Goal: Information Seeking & Learning: Check status

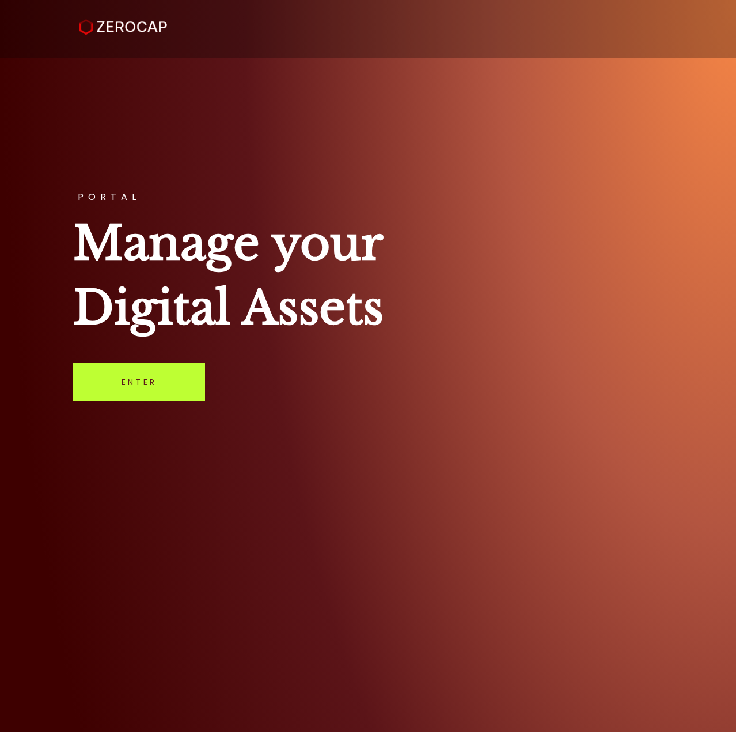
click at [143, 397] on link "Enter" at bounding box center [139, 382] width 132 height 38
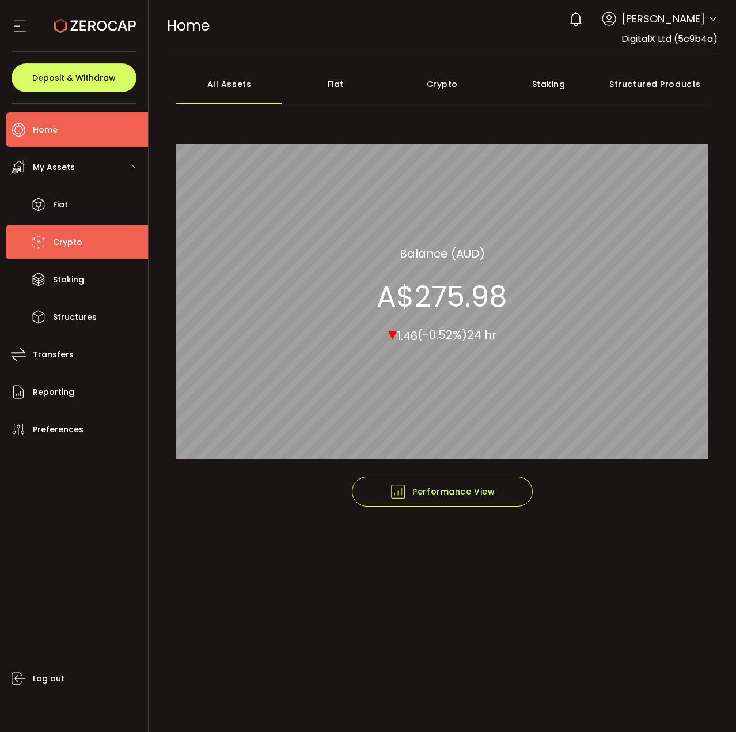
click at [72, 244] on span "Crypto" at bounding box center [67, 242] width 29 height 17
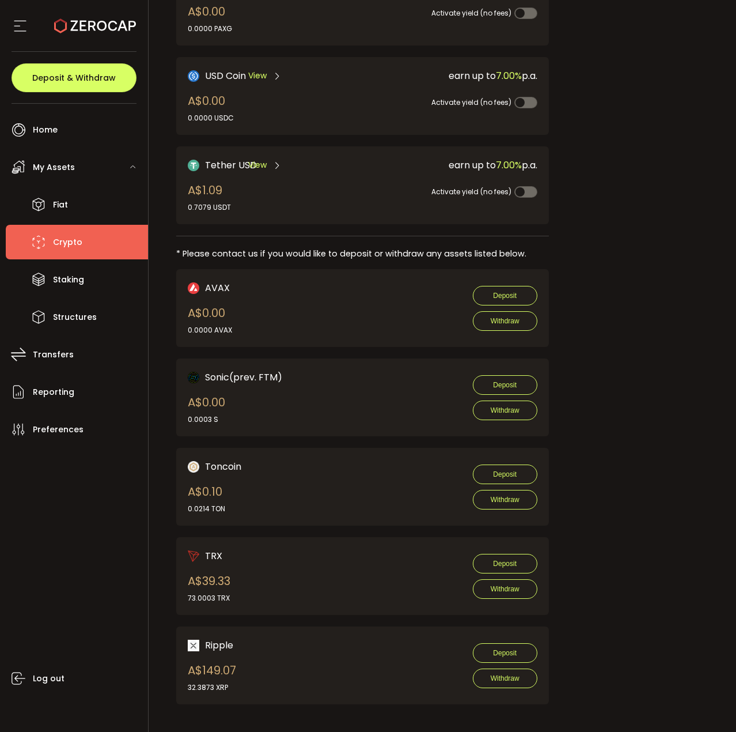
scroll to position [393, 0]
click at [62, 364] on li "Transfers" at bounding box center [77, 354] width 142 height 35
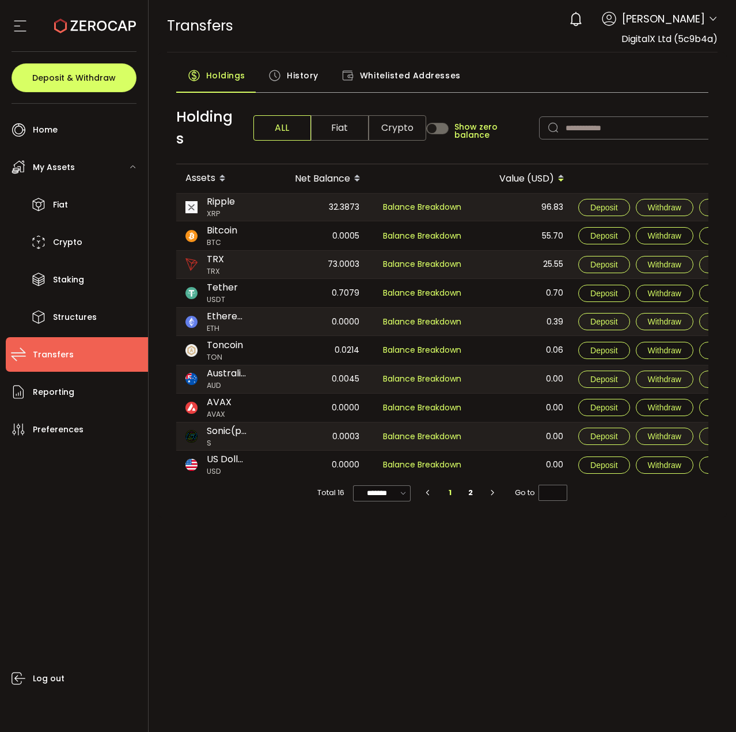
click at [278, 72] on icon at bounding box center [274, 75] width 13 height 13
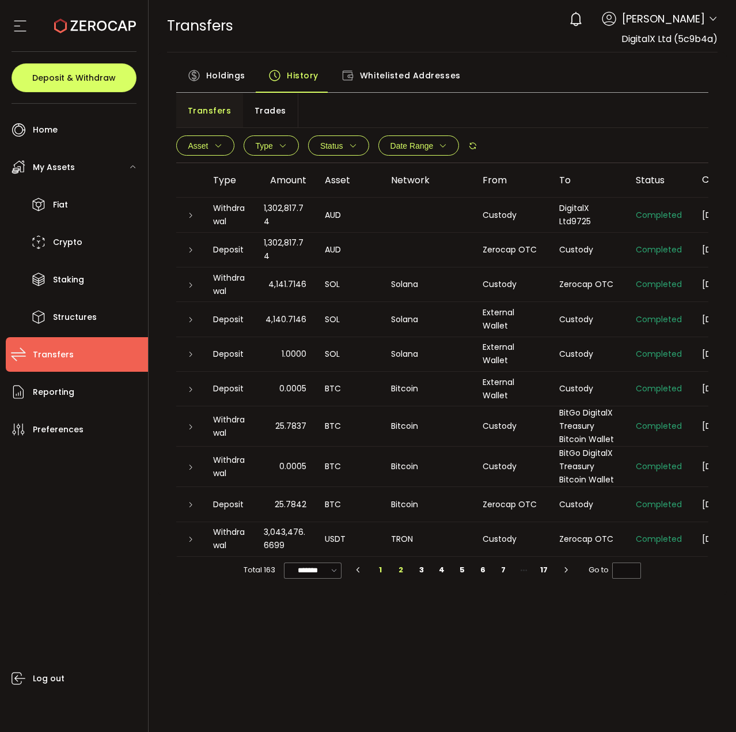
click at [399, 571] on li "2" at bounding box center [401, 570] width 21 height 16
type input "*"
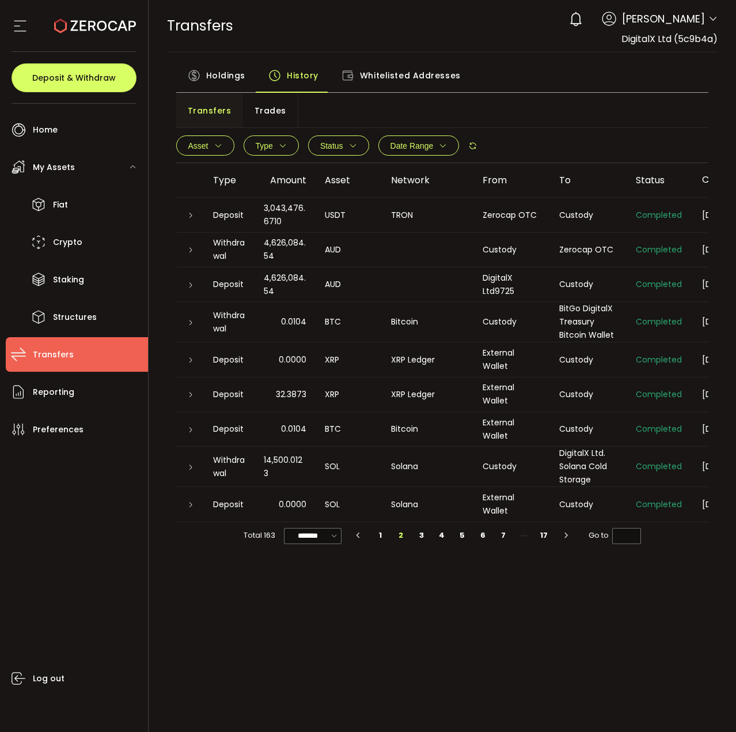
drag, startPoint x: 430, startPoint y: 528, endPoint x: 479, endPoint y: 526, distance: 49.6
click at [479, 526] on div "Total 163 ******* 10/page 20/page 50/page 100/page 1 2 3 4 5 6 7 17 Go to *" at bounding box center [442, 535] width 533 height 27
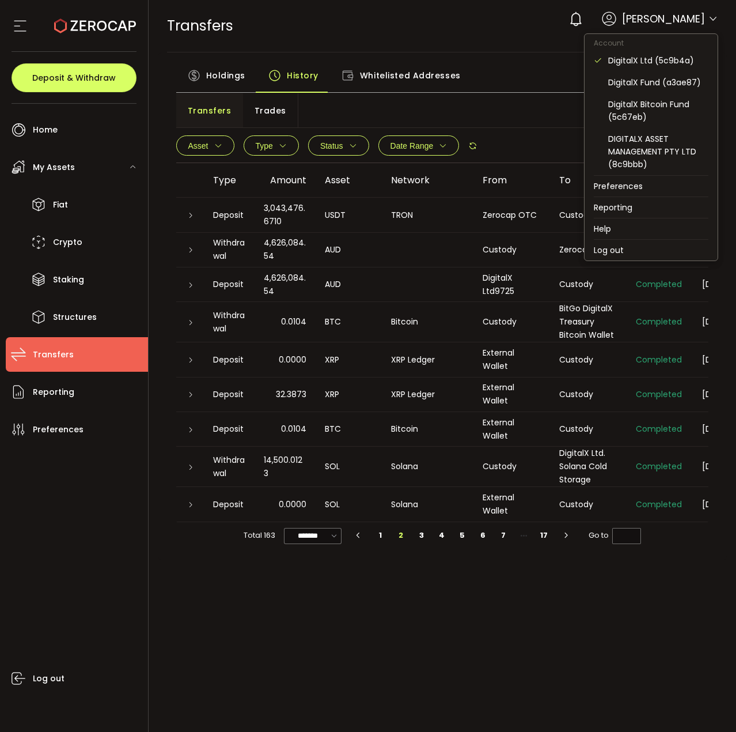
click at [710, 20] on icon at bounding box center [713, 18] width 9 height 9
click at [657, 83] on div "DigitalX Fund (a3ae87)" at bounding box center [658, 82] width 100 height 13
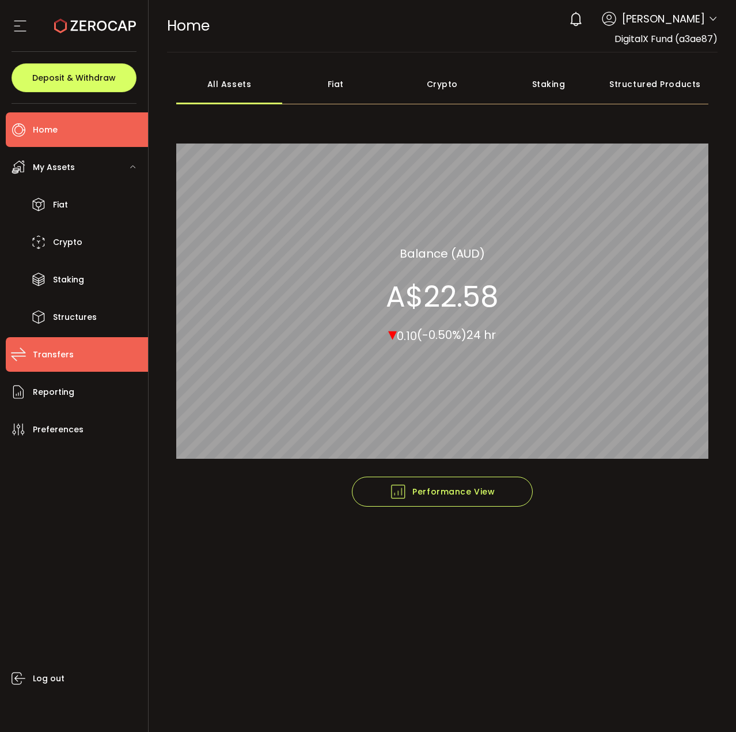
click at [62, 349] on span "Transfers" at bounding box center [53, 354] width 41 height 17
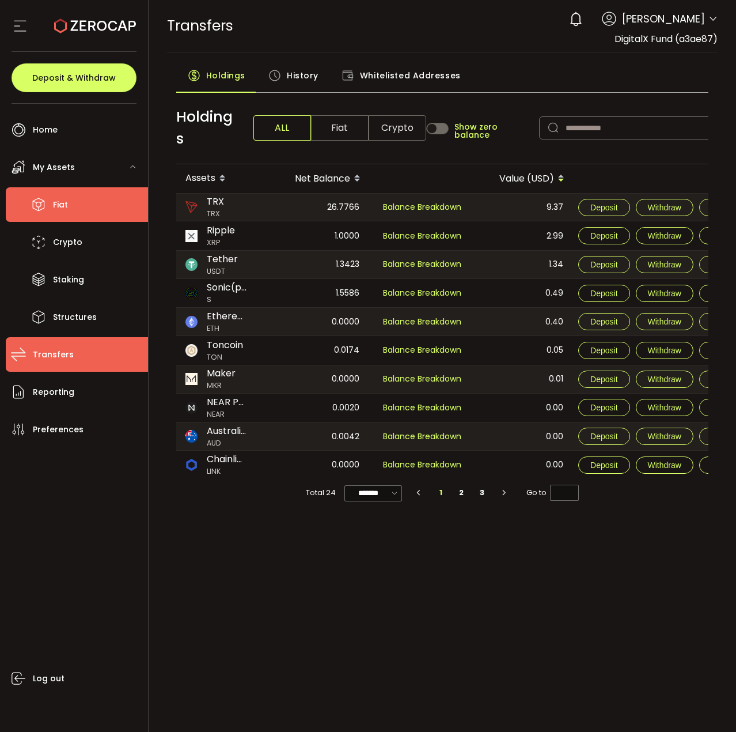
click at [53, 199] on span "Fiat" at bounding box center [60, 204] width 15 height 17
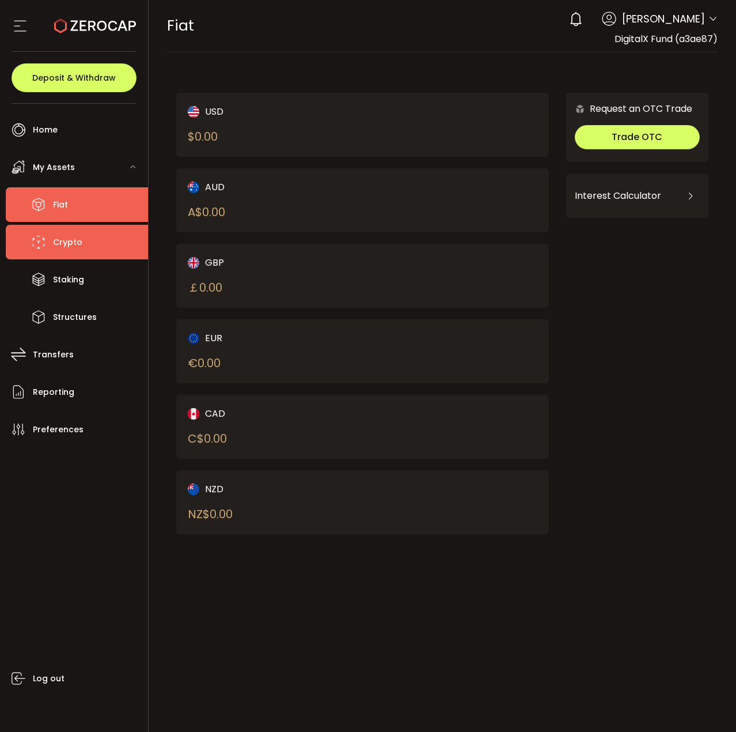
click at [77, 249] on span "Crypto" at bounding box center [67, 242] width 29 height 17
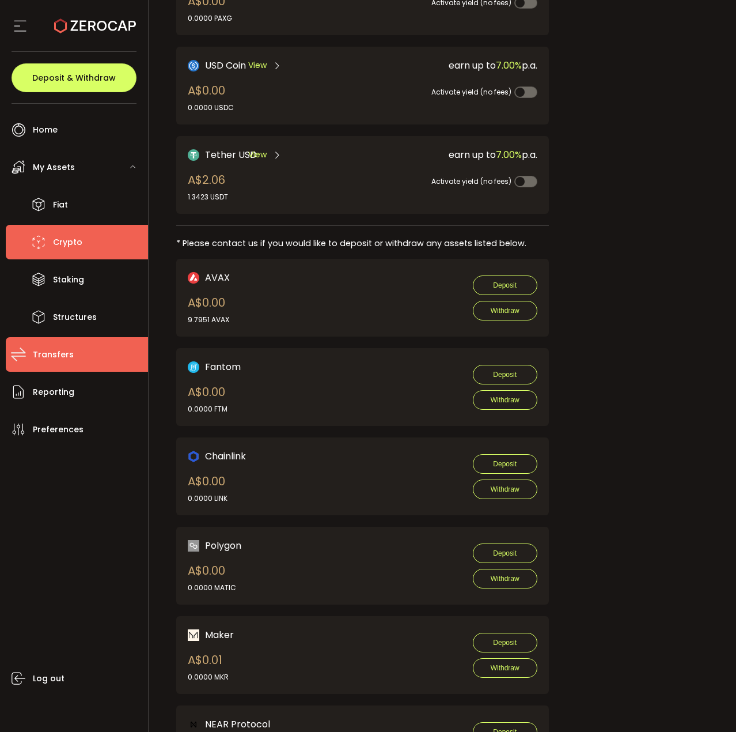
click at [69, 357] on span "Transfers" at bounding box center [53, 354] width 41 height 17
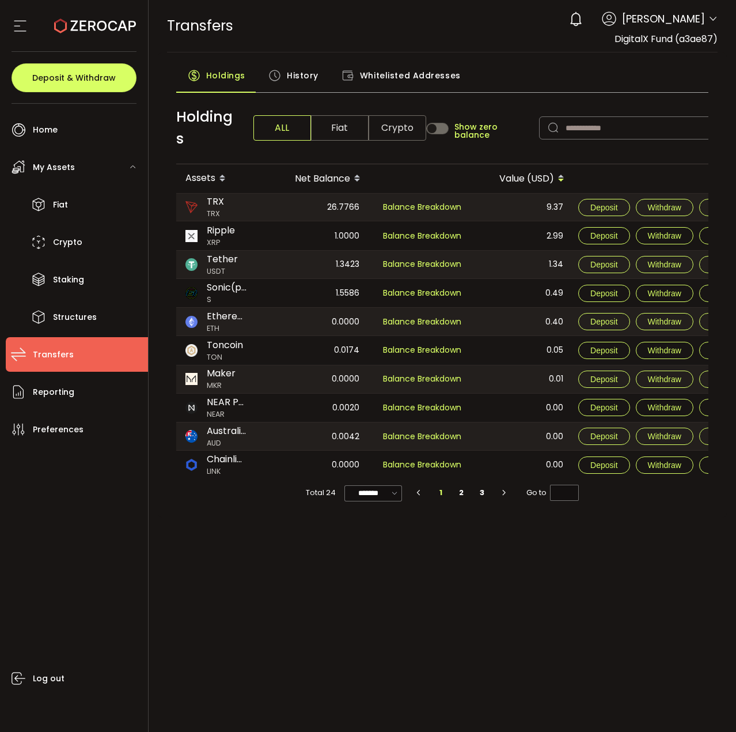
drag, startPoint x: 319, startPoint y: 634, endPoint x: 311, endPoint y: 629, distance: 9.1
click at [319, 634] on div "PDF is being processed and will download to your computer TRANSFERS Buy Power A…" at bounding box center [443, 366] width 588 height 732
click at [56, 393] on span "Reporting" at bounding box center [53, 392] width 41 height 17
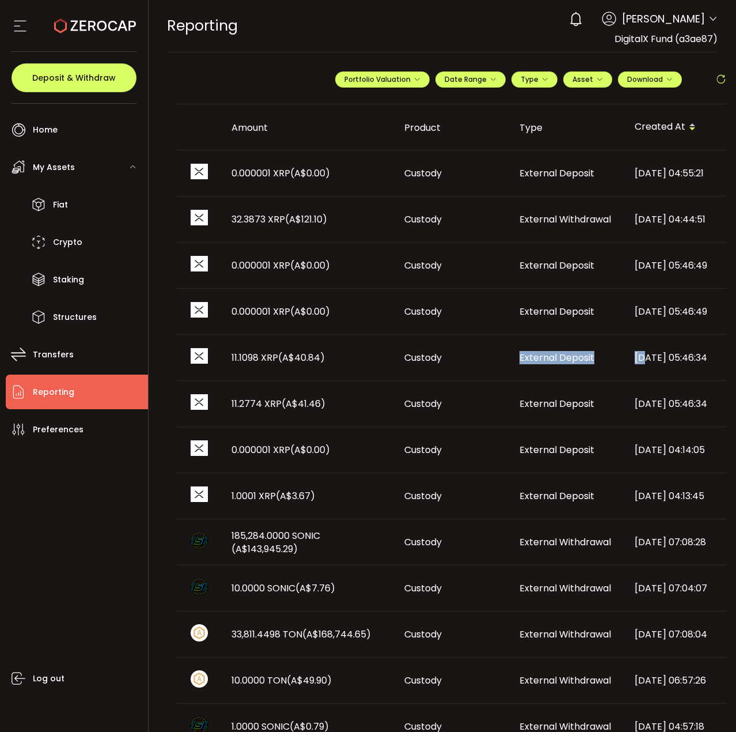
drag, startPoint x: 491, startPoint y: 335, endPoint x: 425, endPoint y: 71, distance: 272.2
click at [643, 355] on tr "11.1098 XRP (A$40.84) Custody External Deposit [DATE] 05:46:34" at bounding box center [458, 358] width 565 height 46
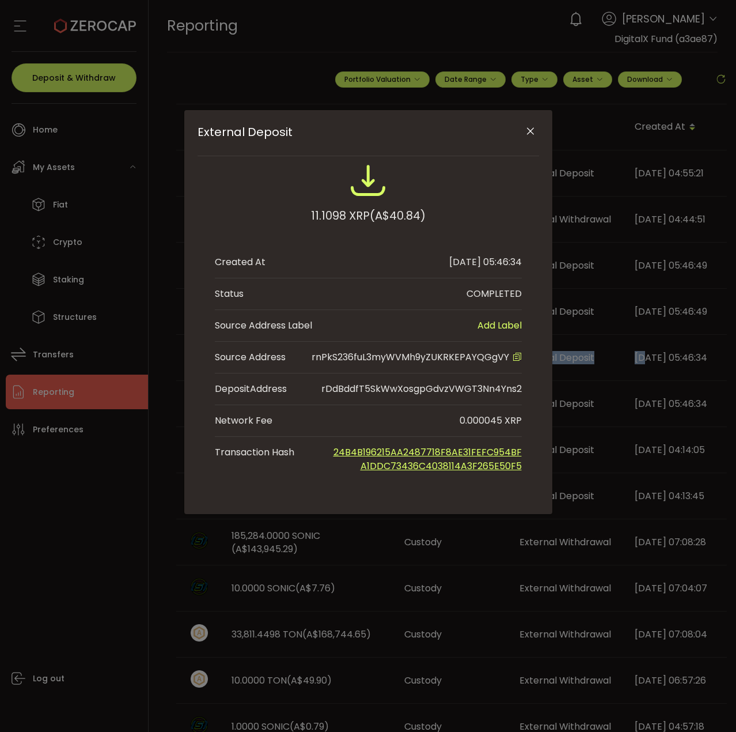
click at [527, 126] on icon "Close" at bounding box center [531, 132] width 12 height 12
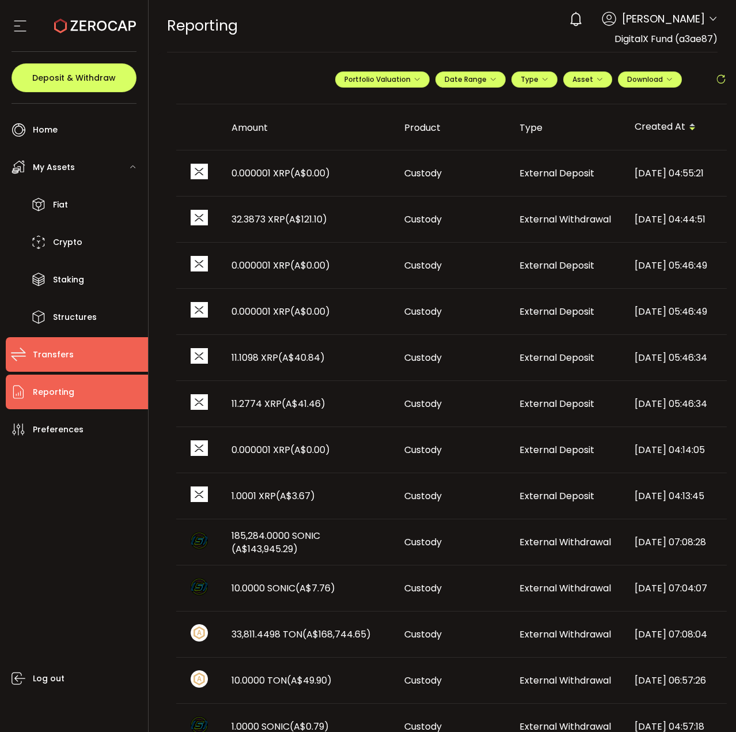
click at [50, 347] on span "Transfers" at bounding box center [53, 354] width 41 height 17
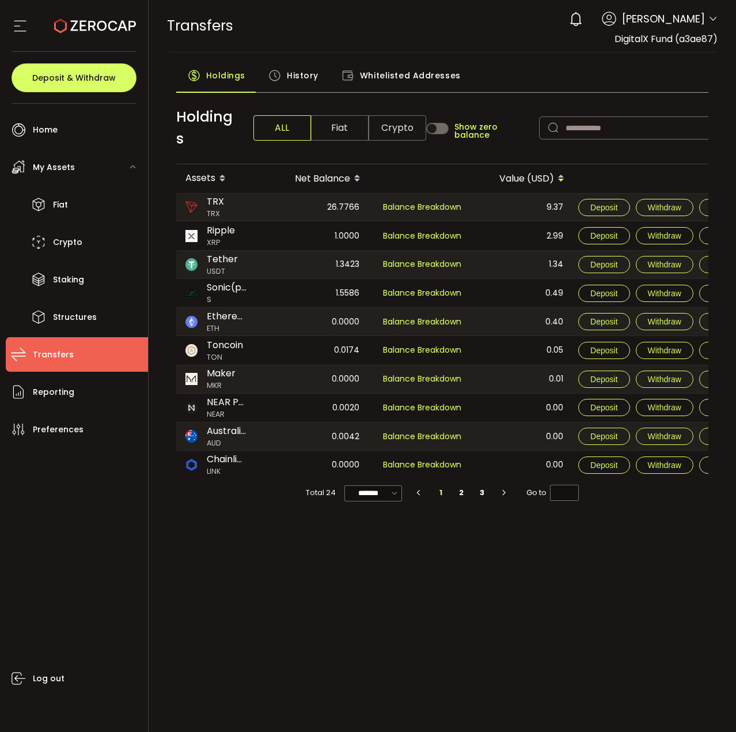
click at [305, 75] on span "History" at bounding box center [303, 75] width 32 height 23
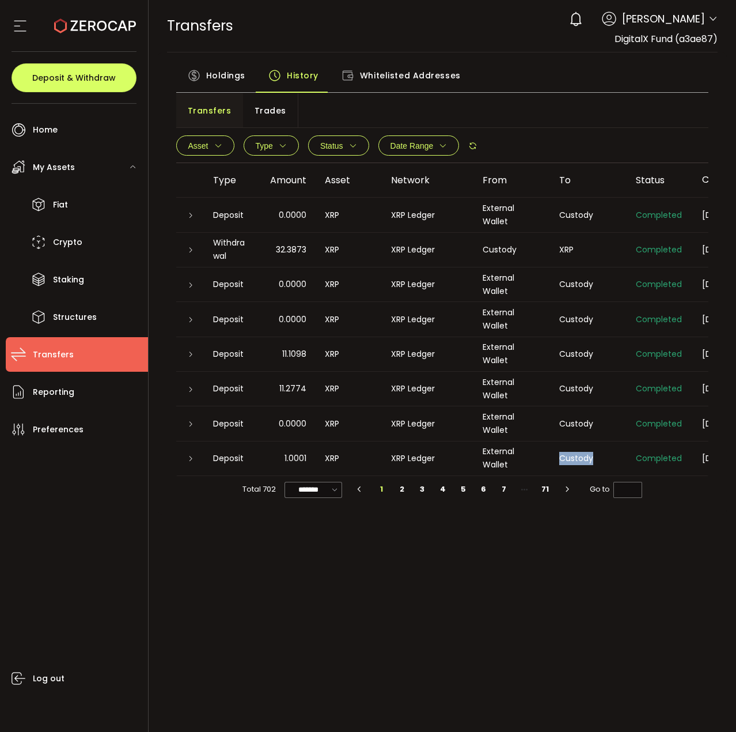
drag, startPoint x: 544, startPoint y: 475, endPoint x: 615, endPoint y: 474, distance: 70.9
click at [615, 474] on tr "Deposit 1.0001 XRP XRP Ledger External Wallet Custody Completed [DATE] 04:13:45" at bounding box center [492, 458] width 632 height 35
click at [306, 497] on input "*******" at bounding box center [314, 490] width 58 height 16
click at [325, 576] on span "100/page" at bounding box center [314, 580] width 37 height 12
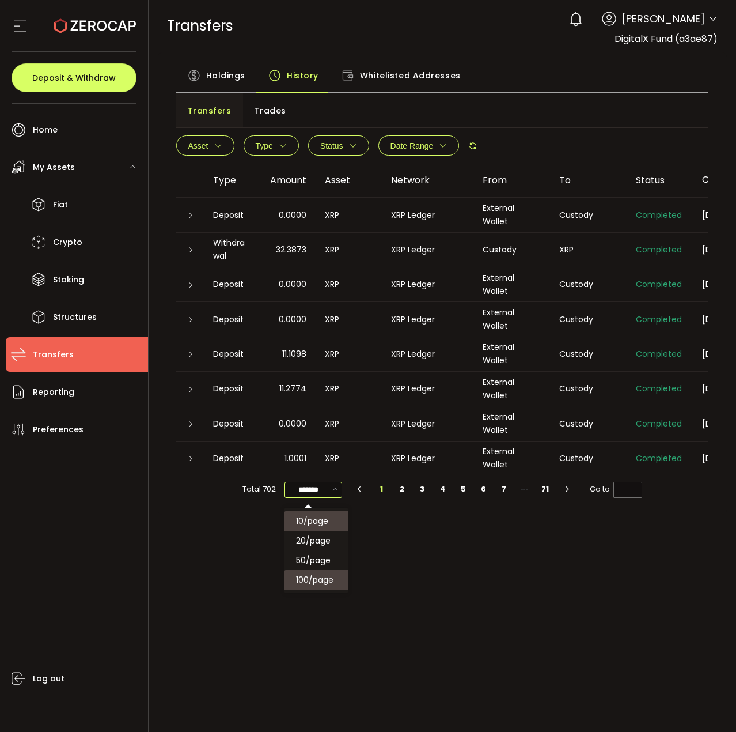
type input "********"
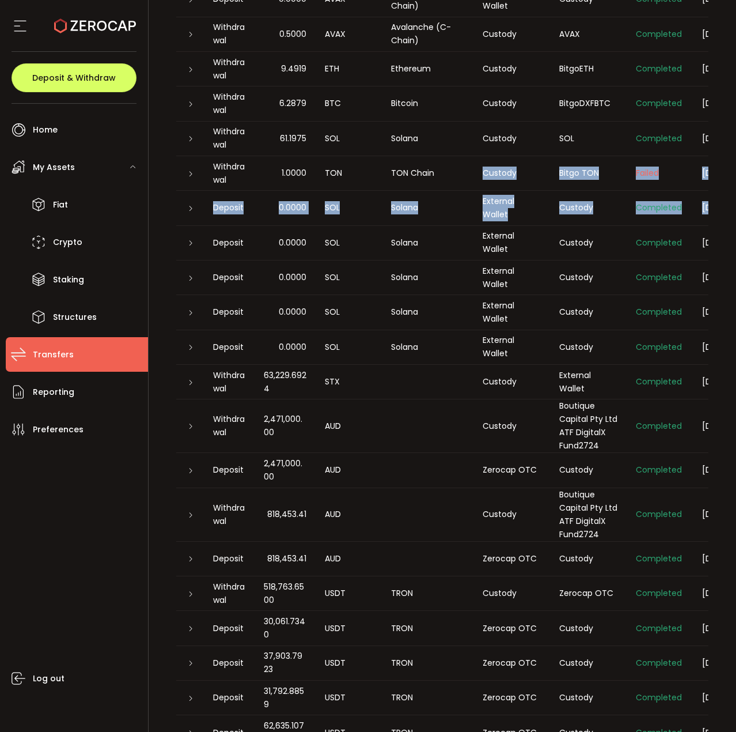
scroll to position [0, 103]
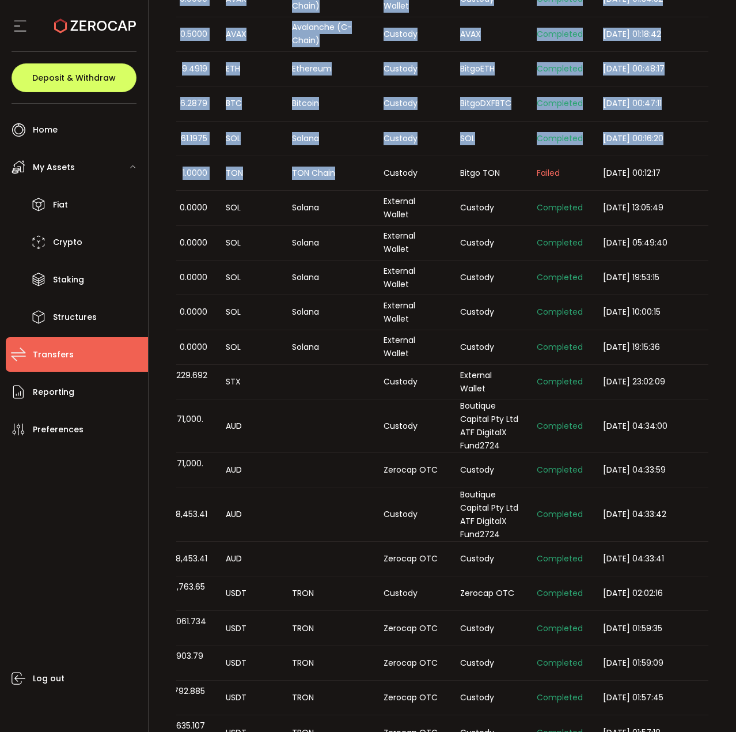
drag, startPoint x: 449, startPoint y: 186, endPoint x: 594, endPoint y: 194, distance: 145.4
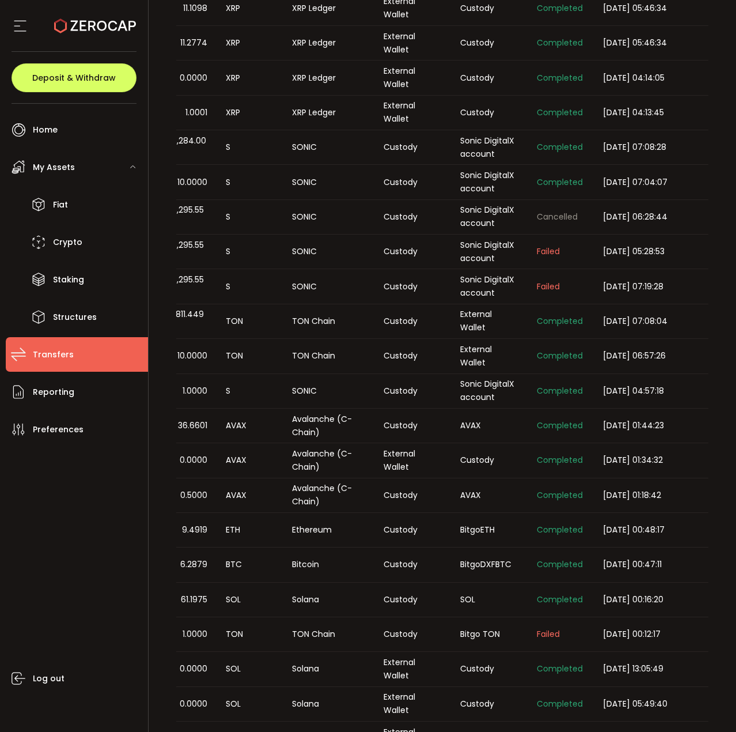
click at [686, 223] on td "[DATE] 06:28:44" at bounding box center [651, 217] width 115 height 35
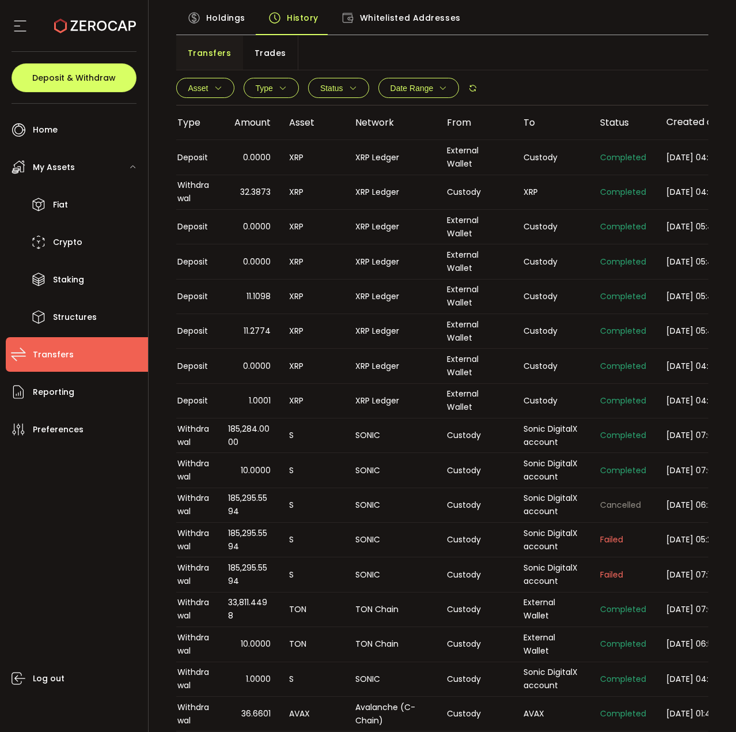
scroll to position [0, 0]
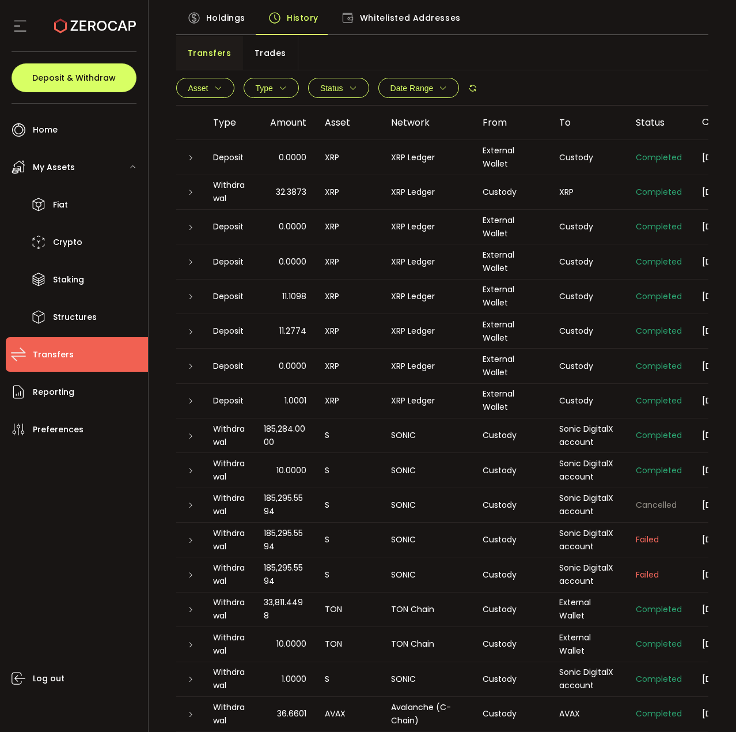
drag, startPoint x: 643, startPoint y: 316, endPoint x: 356, endPoint y: 290, distance: 288.1
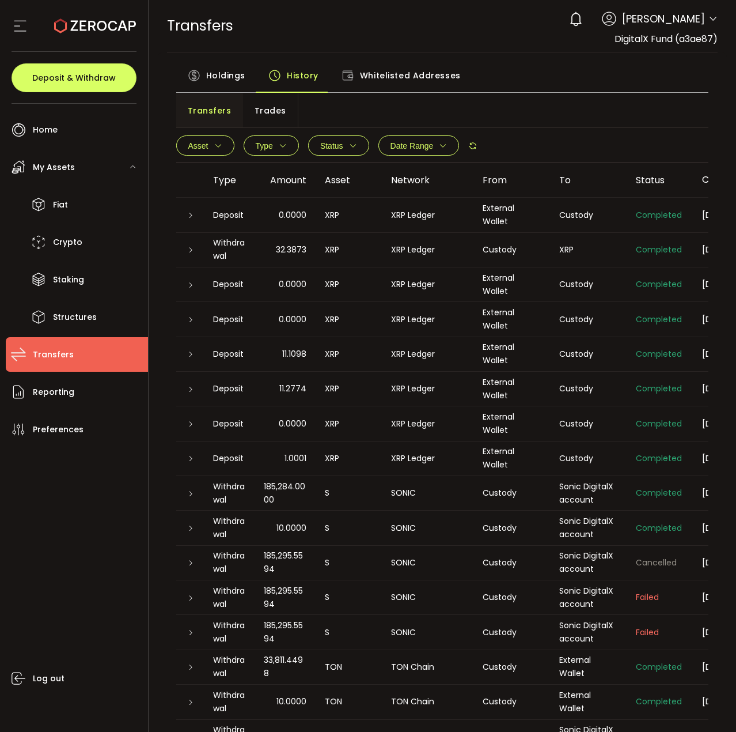
click at [710, 24] on icon at bounding box center [713, 18] width 9 height 9
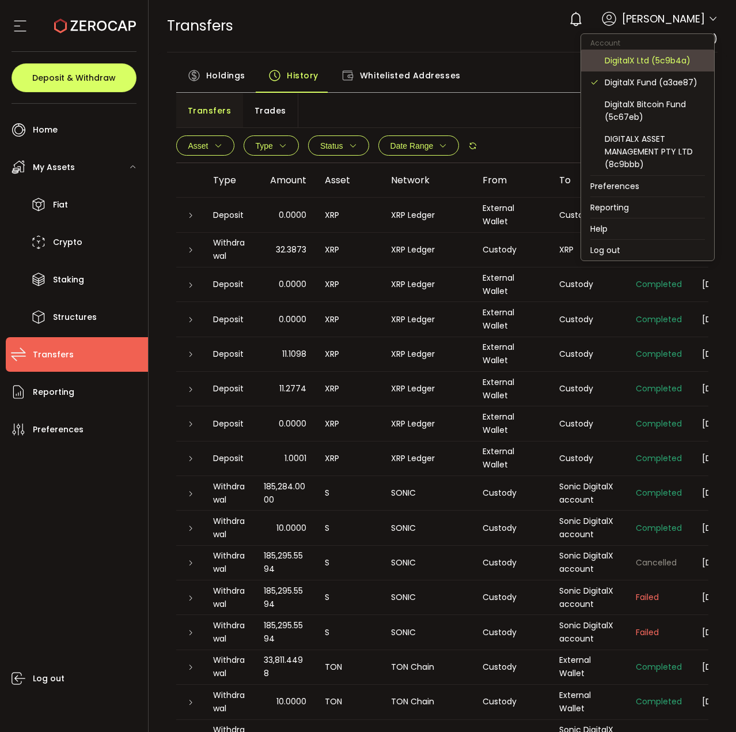
click at [634, 65] on div "DigitalX Ltd (5c9b4a)" at bounding box center [655, 60] width 100 height 13
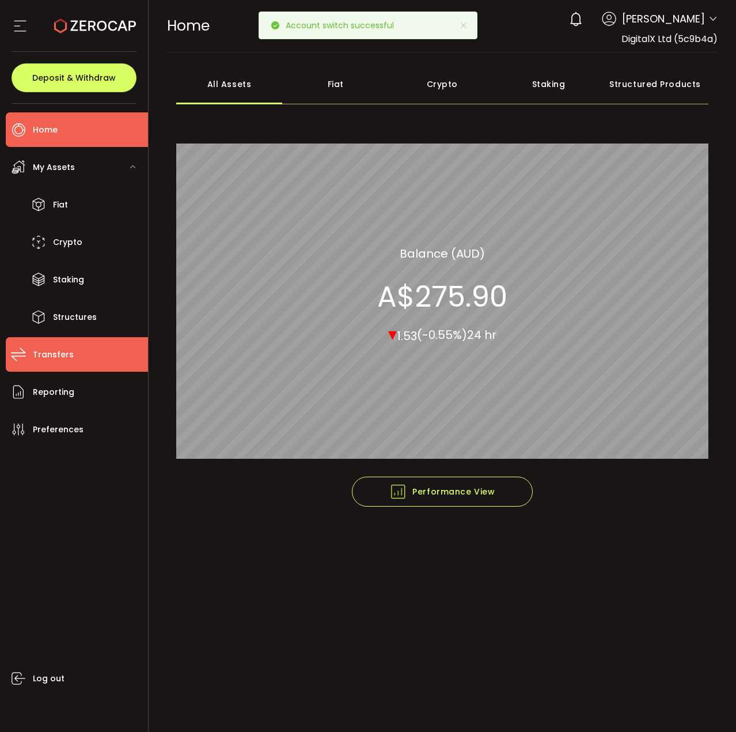
click at [56, 347] on span "Transfers" at bounding box center [53, 354] width 41 height 17
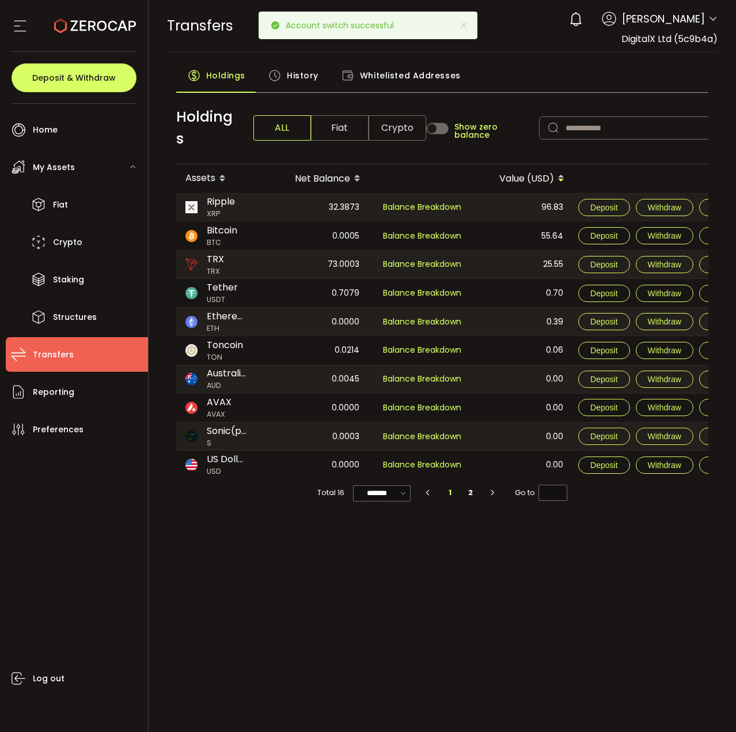
click at [295, 73] on span "History" at bounding box center [303, 75] width 32 height 23
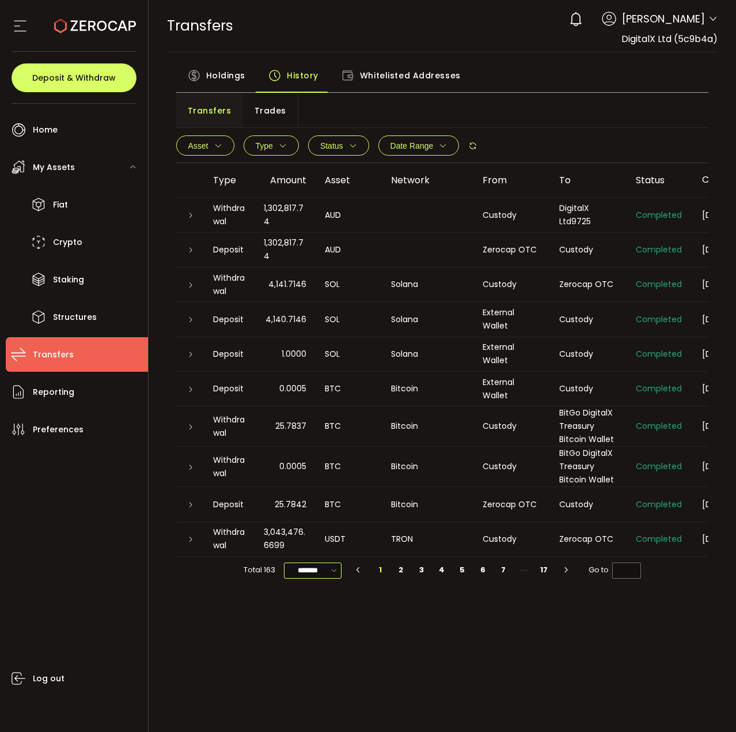
drag, startPoint x: 320, startPoint y: 571, endPoint x: 312, endPoint y: 595, distance: 25.5
click at [320, 571] on input "*******" at bounding box center [313, 570] width 58 height 16
click at [306, 660] on span "100/page" at bounding box center [314, 660] width 37 height 12
type input "********"
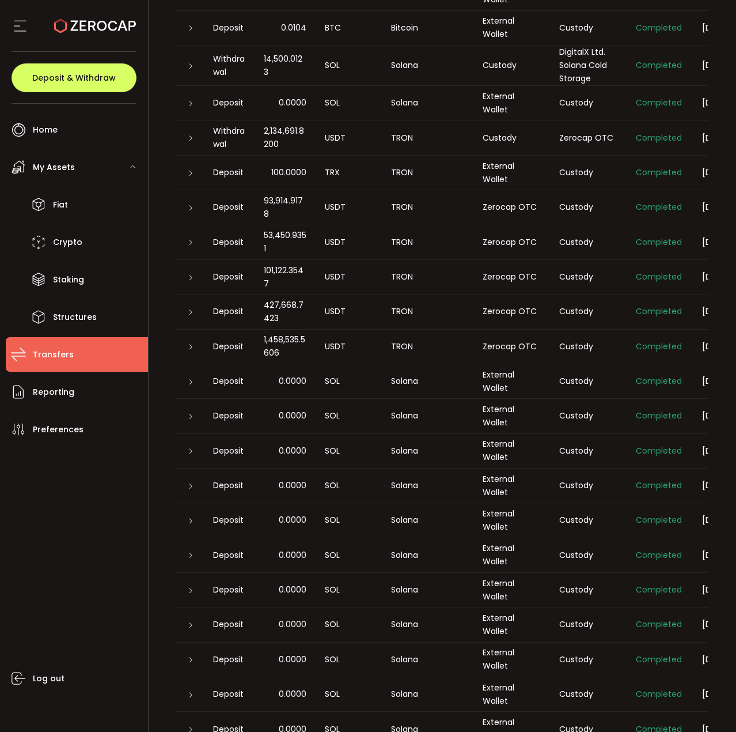
scroll to position [864, 0]
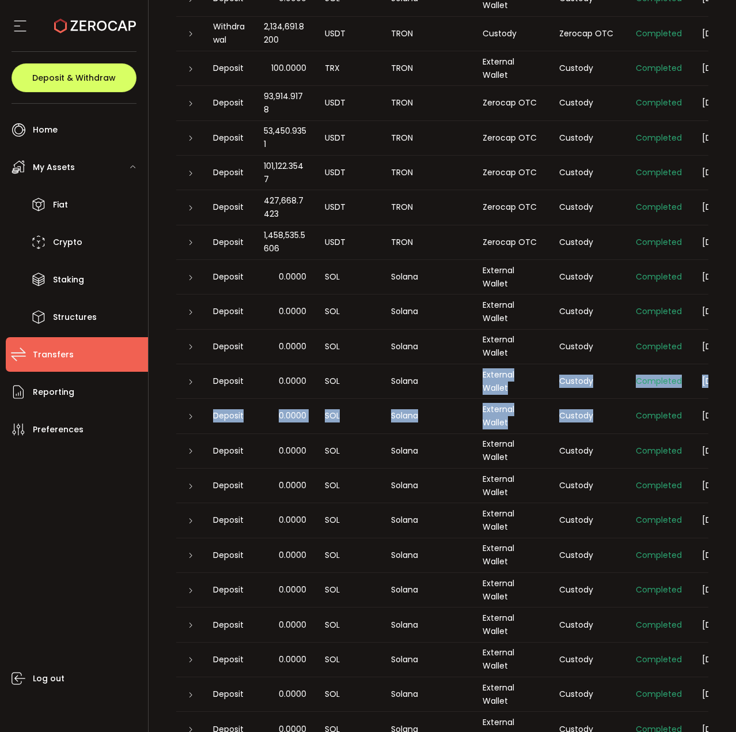
drag, startPoint x: 418, startPoint y: 378, endPoint x: 618, endPoint y: 426, distance: 205.0
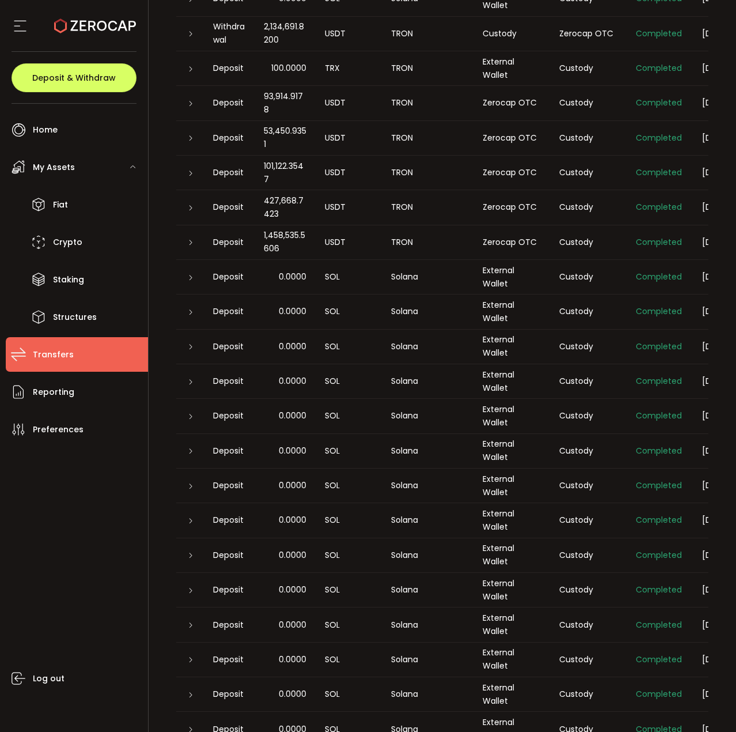
click at [509, 674] on td "External Wallet" at bounding box center [512, 659] width 77 height 35
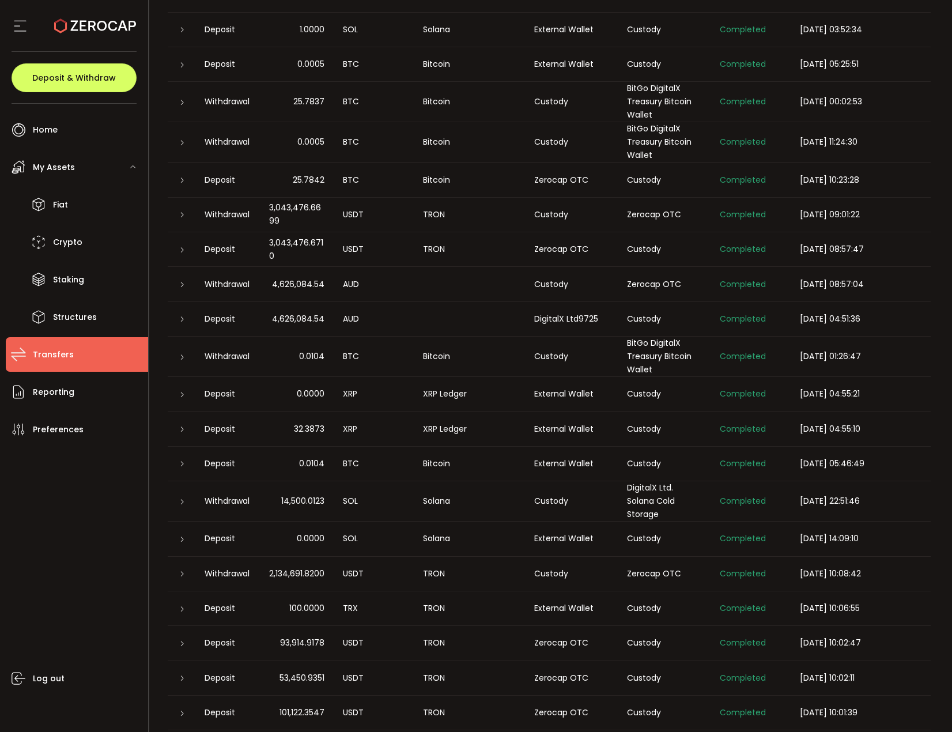
scroll to position [0, 0]
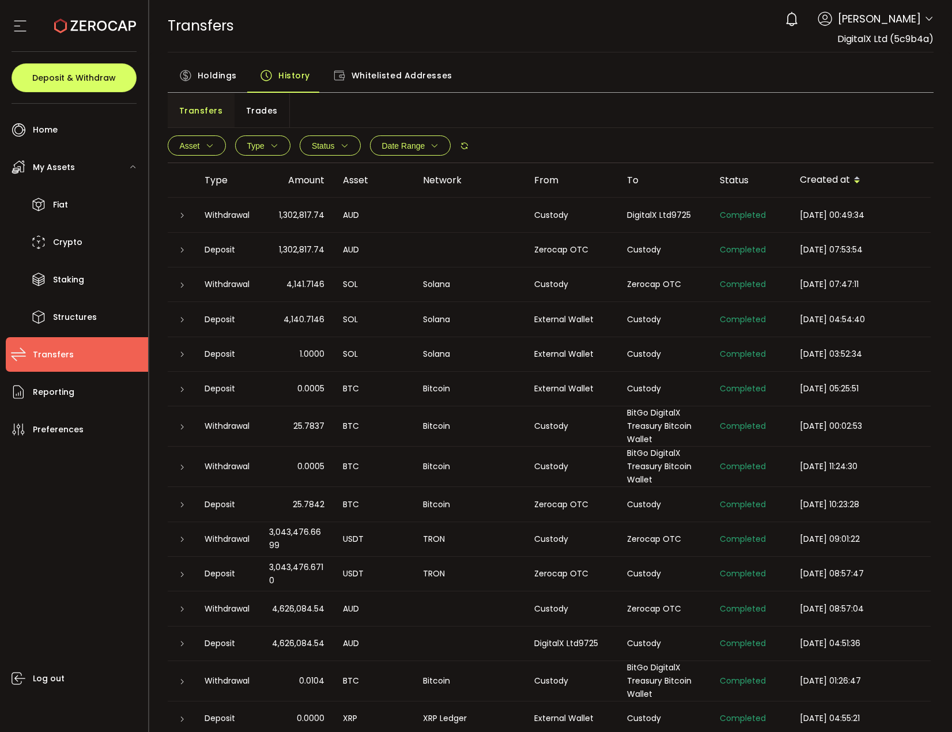
click at [733, 178] on div "Status" at bounding box center [750, 179] width 80 height 13
click at [327, 149] on span "Status" at bounding box center [323, 145] width 23 height 9
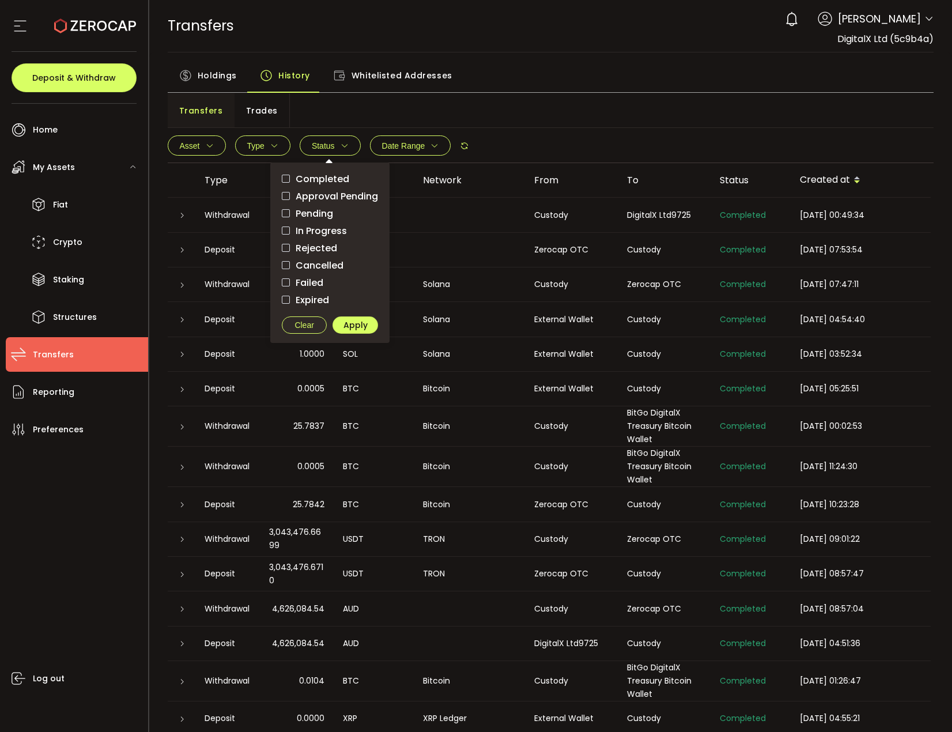
click at [330, 179] on span "Completed" at bounding box center [319, 178] width 59 height 11
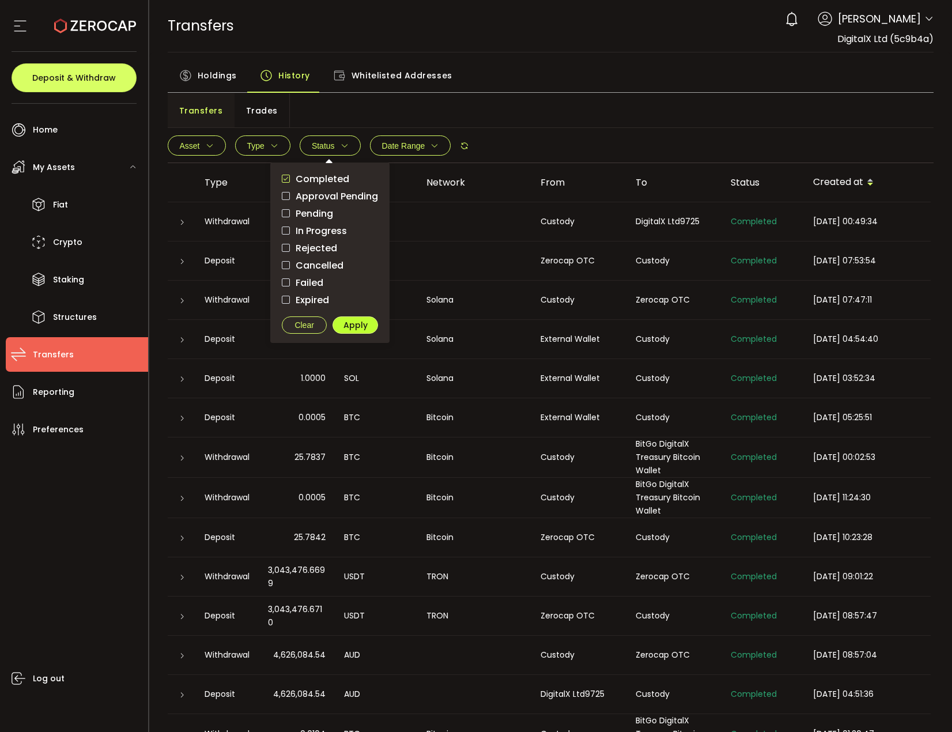
click at [355, 322] on button "Apply" at bounding box center [355, 324] width 46 height 17
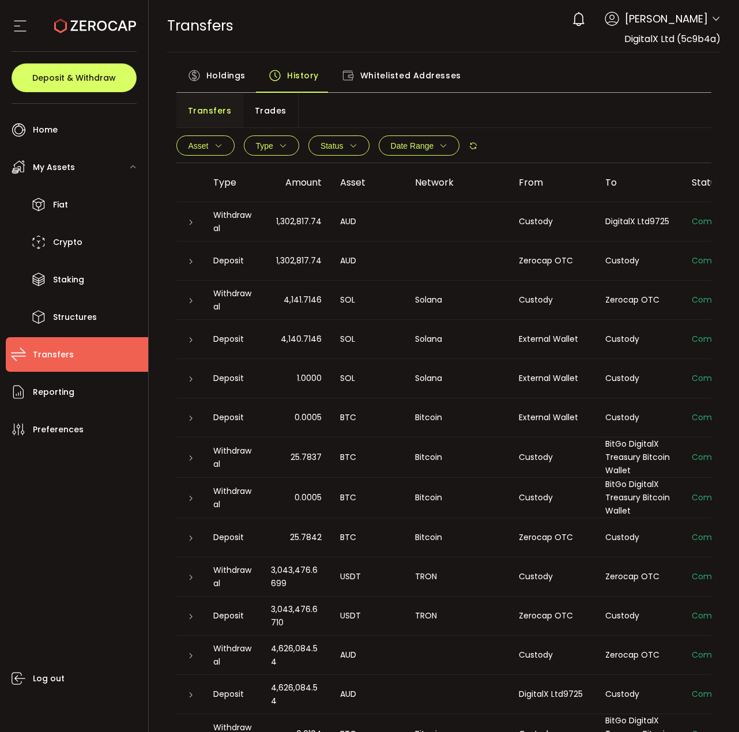
click at [226, 145] on button "Asset" at bounding box center [205, 145] width 58 height 20
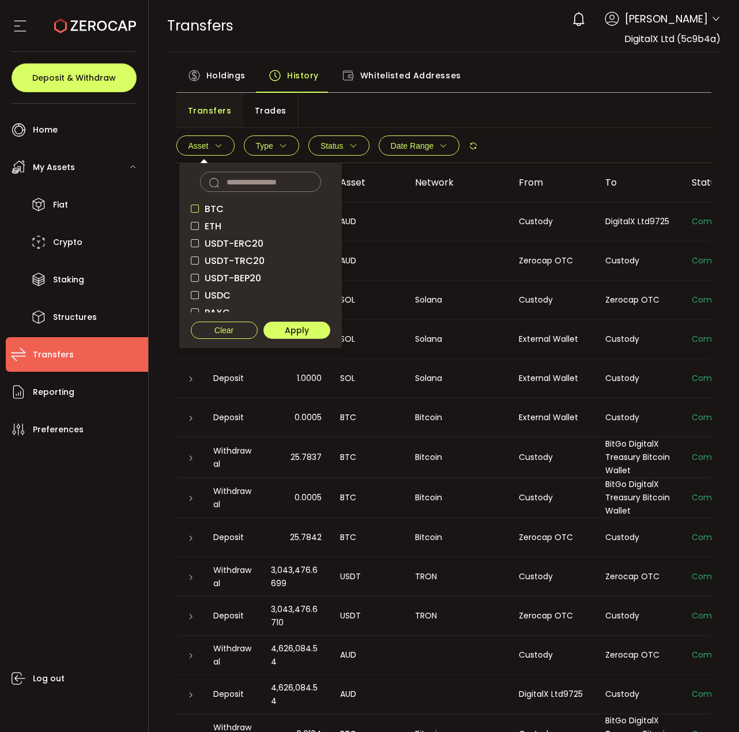
click at [197, 209] on span "checkbox-group" at bounding box center [195, 209] width 8 height 8
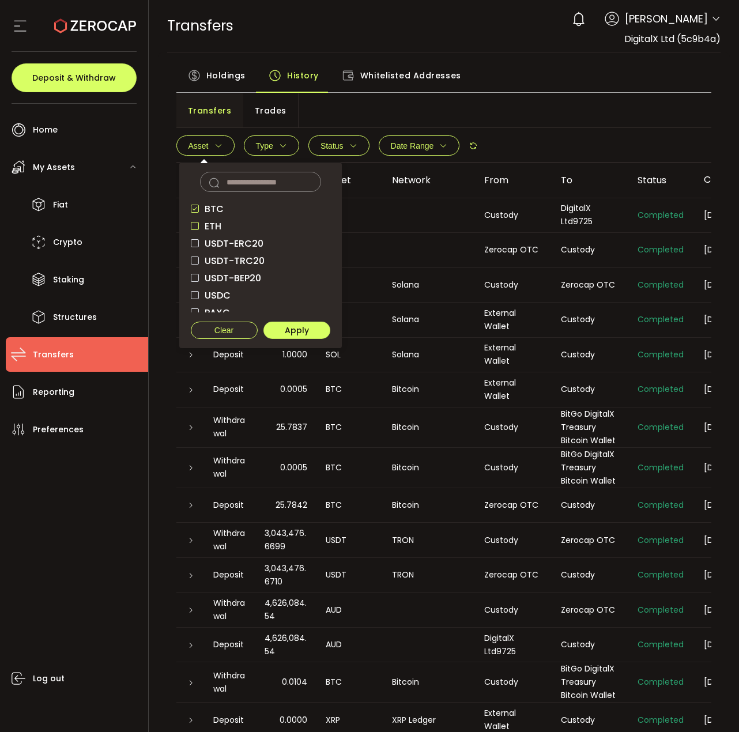
click at [196, 226] on span "checkbox-group" at bounding box center [195, 226] width 8 height 8
click at [197, 206] on span "checkbox-group" at bounding box center [195, 209] width 8 height 8
click at [196, 222] on span "checkbox-group" at bounding box center [195, 226] width 8 height 8
click at [229, 180] on input "text" at bounding box center [260, 182] width 121 height 20
type input "****"
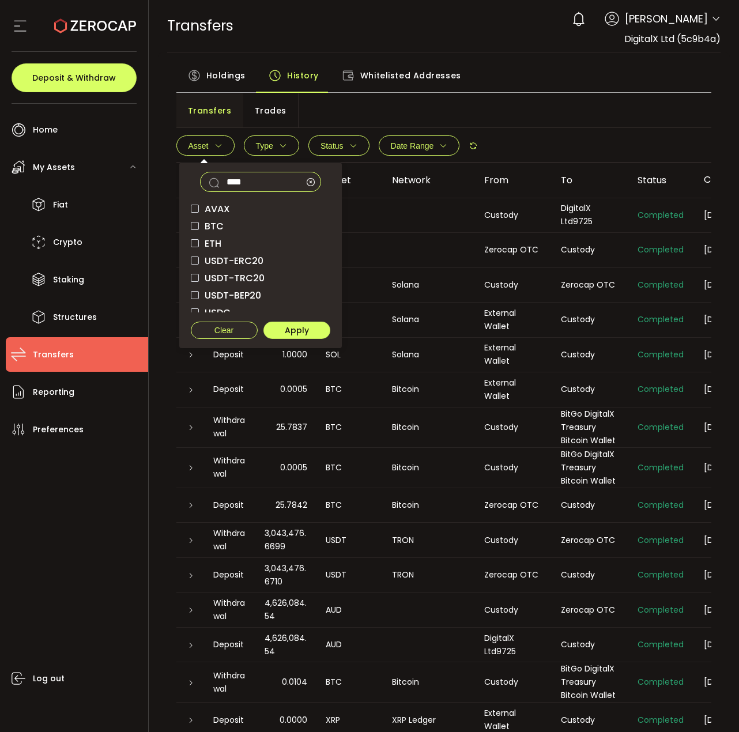
click at [259, 186] on input "****" at bounding box center [260, 182] width 121 height 20
drag, startPoint x: 248, startPoint y: 184, endPoint x: 116, endPoint y: 172, distance: 132.4
click at [116, 172] on div "Confirmation Confirmation Confirm Cancel Deposit & Withdraw Home Trading My Ass…" at bounding box center [369, 366] width 739 height 732
click at [192, 209] on span "checkbox-group" at bounding box center [195, 209] width 8 height 8
click at [194, 222] on span "checkbox-group" at bounding box center [195, 226] width 8 height 8
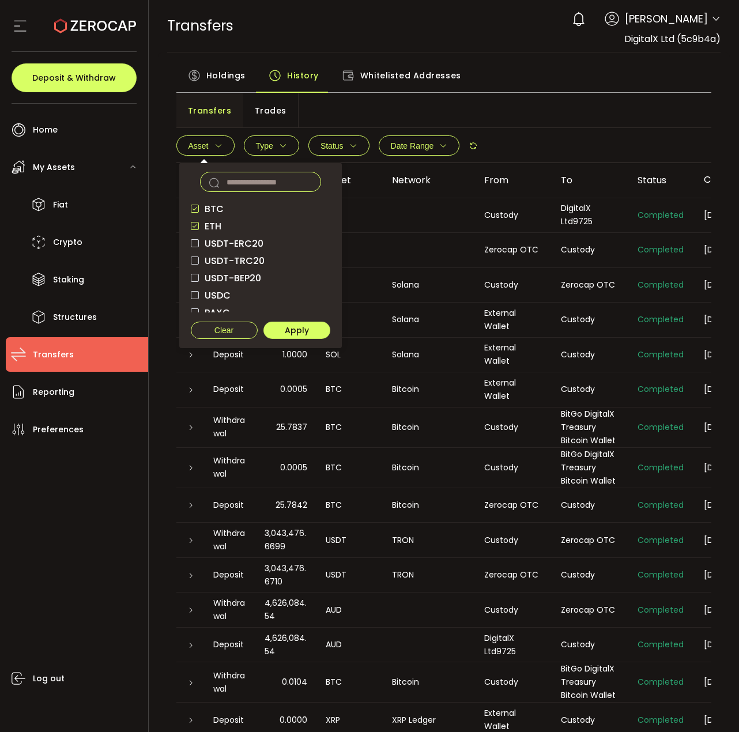
click at [243, 173] on input "text" at bounding box center [260, 182] width 121 height 20
drag, startPoint x: 271, startPoint y: 177, endPoint x: 92, endPoint y: 160, distance: 179.4
click at [96, 161] on div "Confirmation Confirmation Confirm Cancel Deposit & Withdraw Home Trading My Ass…" at bounding box center [369, 366] width 739 height 732
click at [198, 205] on span "checkbox-group" at bounding box center [195, 209] width 8 height 8
drag, startPoint x: 239, startPoint y: 180, endPoint x: 127, endPoint y: 176, distance: 111.3
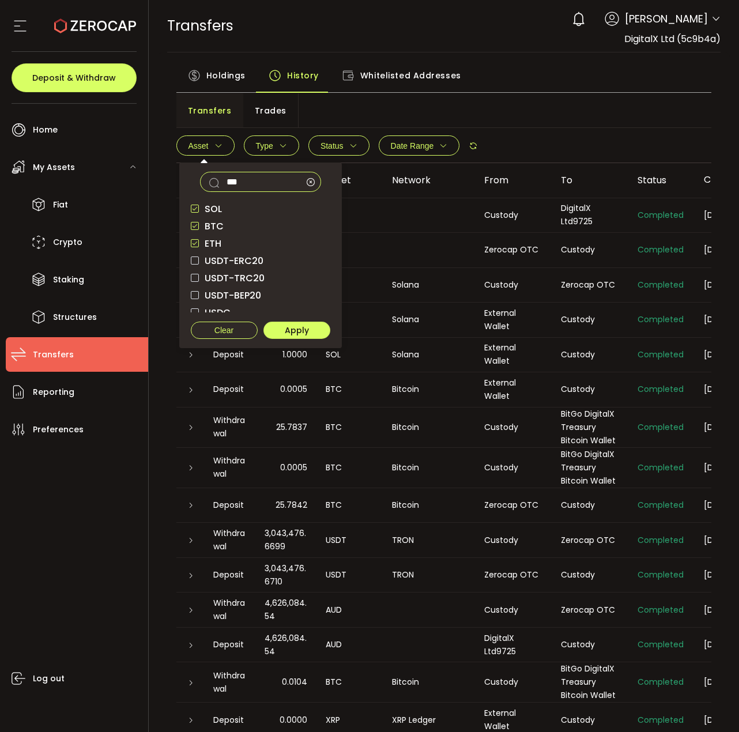
type input "****"
click at [197, 223] on span "checkbox-group" at bounding box center [195, 226] width 8 height 8
drag, startPoint x: 268, startPoint y: 181, endPoint x: 60, endPoint y: 177, distance: 208.0
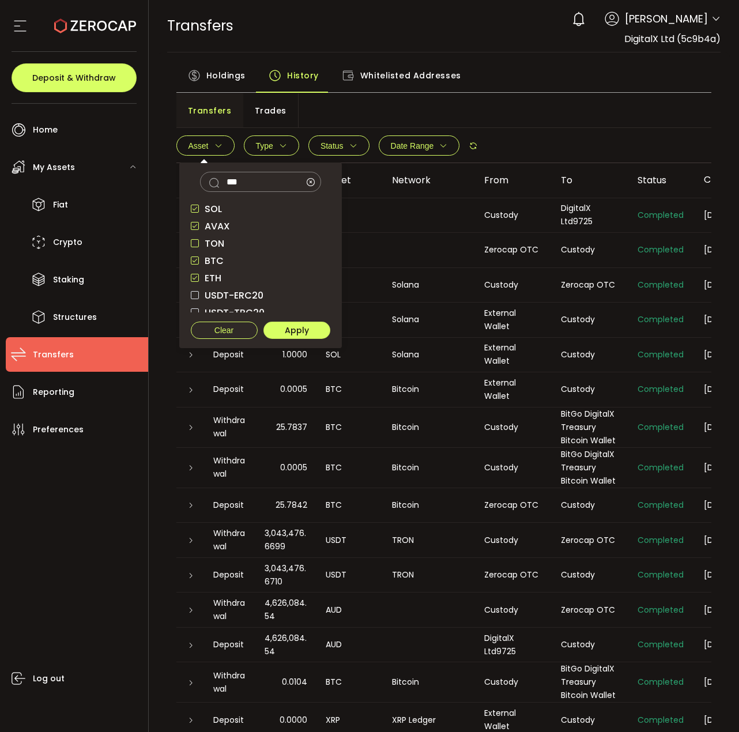
click at [196, 243] on span "checkbox-group" at bounding box center [195, 243] width 8 height 8
drag, startPoint x: 268, startPoint y: 179, endPoint x: 175, endPoint y: 183, distance: 93.4
click at [194, 184] on div "*** SOL AVAX TON BTC ETH USDT-ERC20 USDT-TRC20 USDT-BEP20 USDC PAXG DOT USD AUD…" at bounding box center [260, 255] width 162 height 186
type input "*"
click at [194, 240] on span "checkbox-group" at bounding box center [195, 243] width 8 height 8
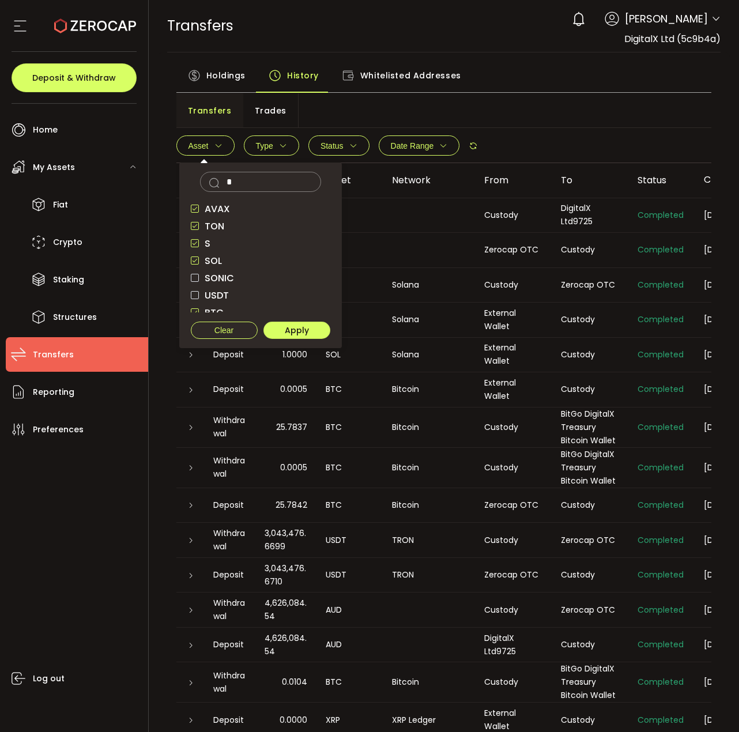
click at [215, 277] on span "SONIC" at bounding box center [216, 277] width 35 height 11
click at [286, 334] on span "Apply" at bounding box center [297, 330] width 24 height 8
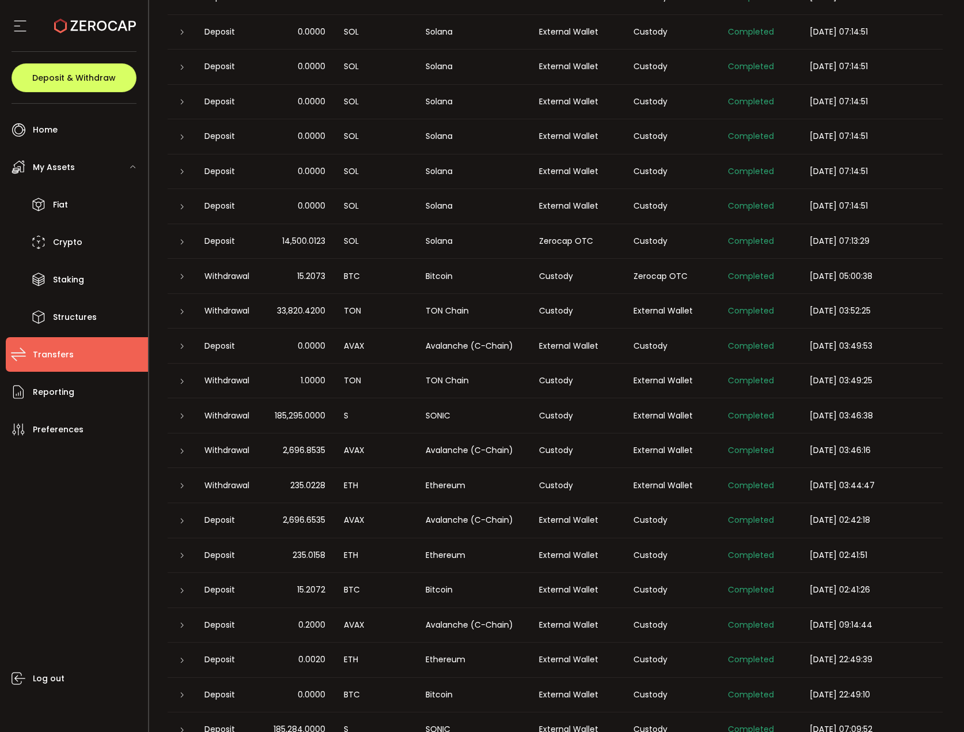
scroll to position [922, 0]
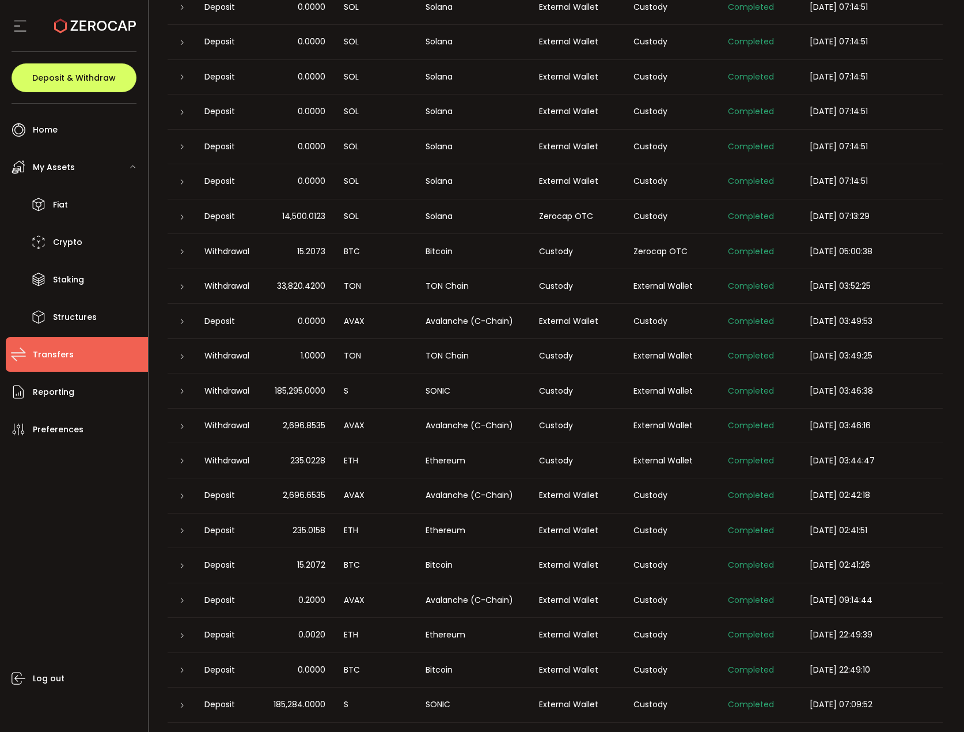
click at [180, 221] on icon at bounding box center [182, 217] width 7 height 7
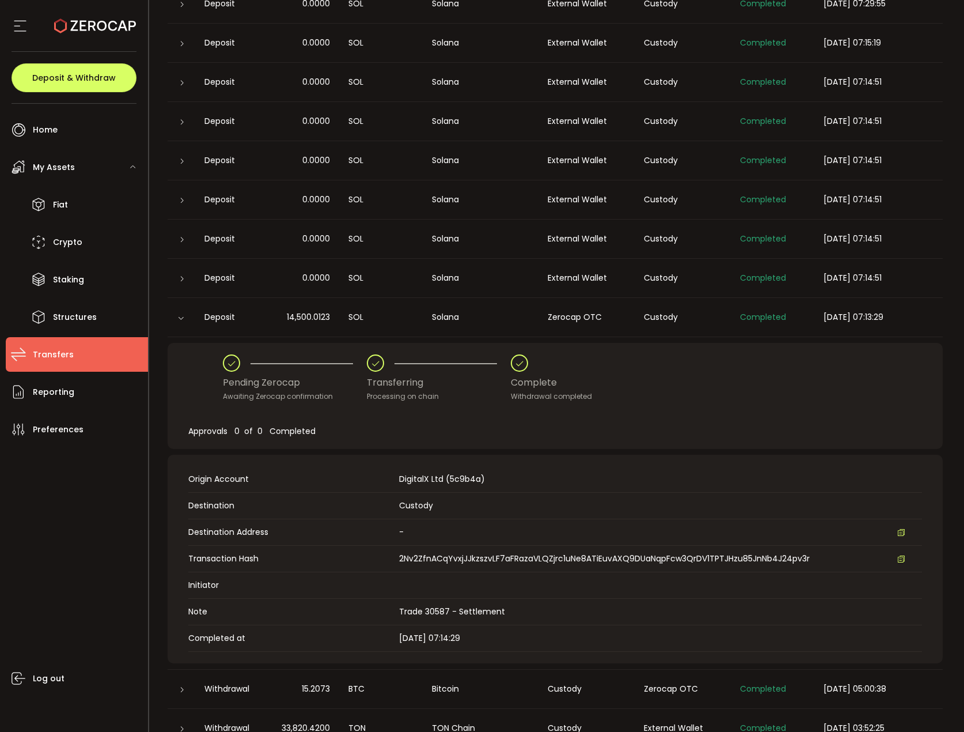
click at [179, 317] on icon at bounding box center [180, 318] width 7 height 7
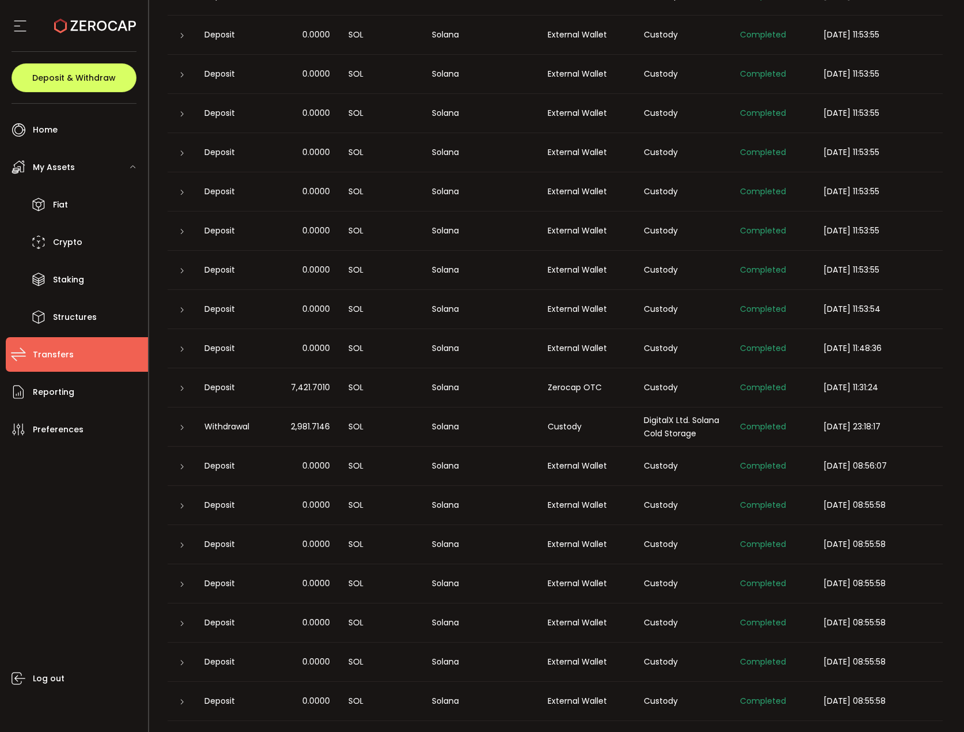
scroll to position [3351, 0]
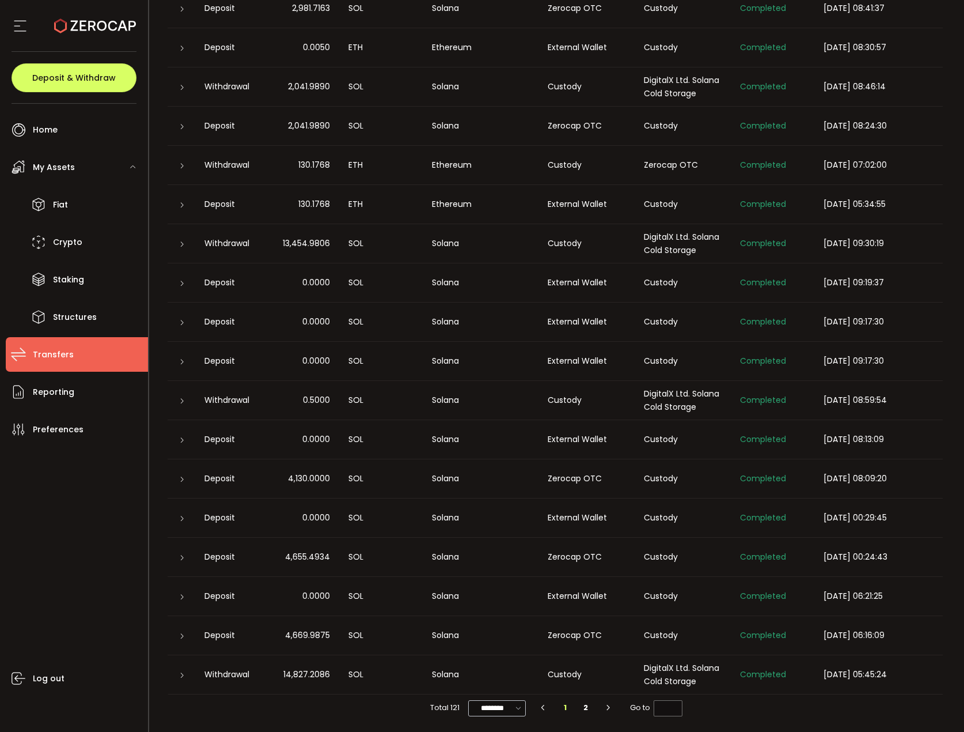
drag, startPoint x: 621, startPoint y: 75, endPoint x: 614, endPoint y: 562, distance: 486.3
drag, startPoint x: 719, startPoint y: 710, endPoint x: 78, endPoint y: 553, distance: 659.5
click at [79, 553] on div "Log out" at bounding box center [77, 584] width 142 height 277
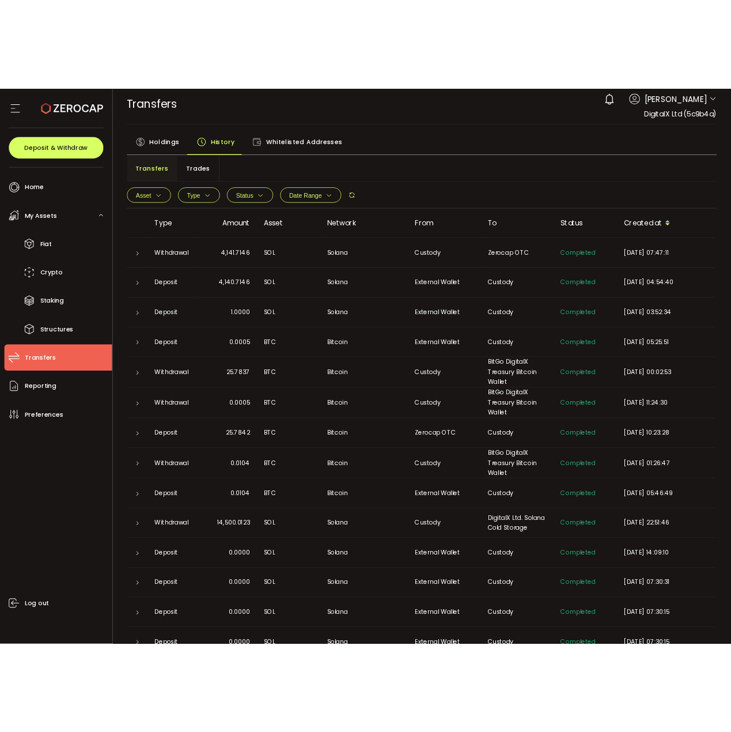
scroll to position [0, 0]
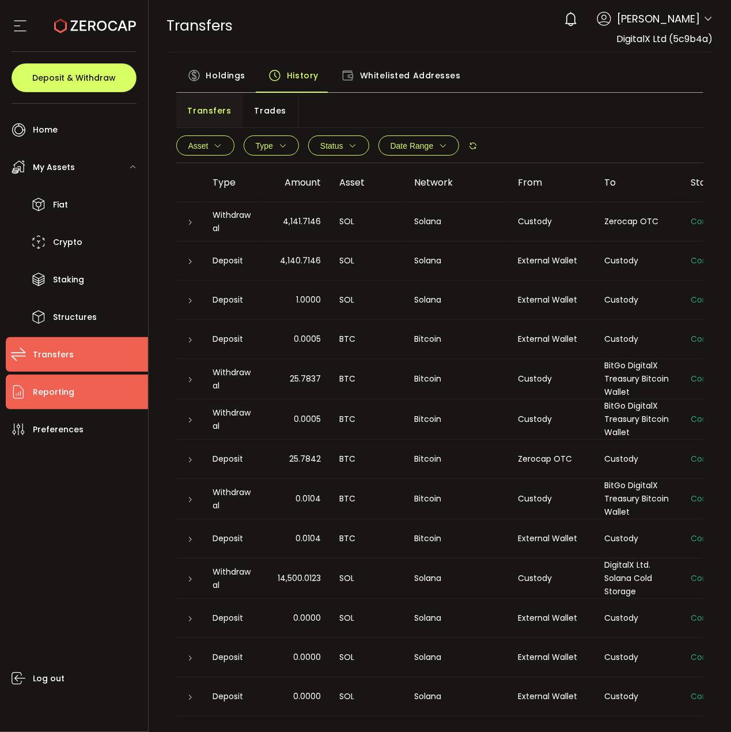
click at [82, 400] on li "Reporting" at bounding box center [77, 391] width 142 height 35
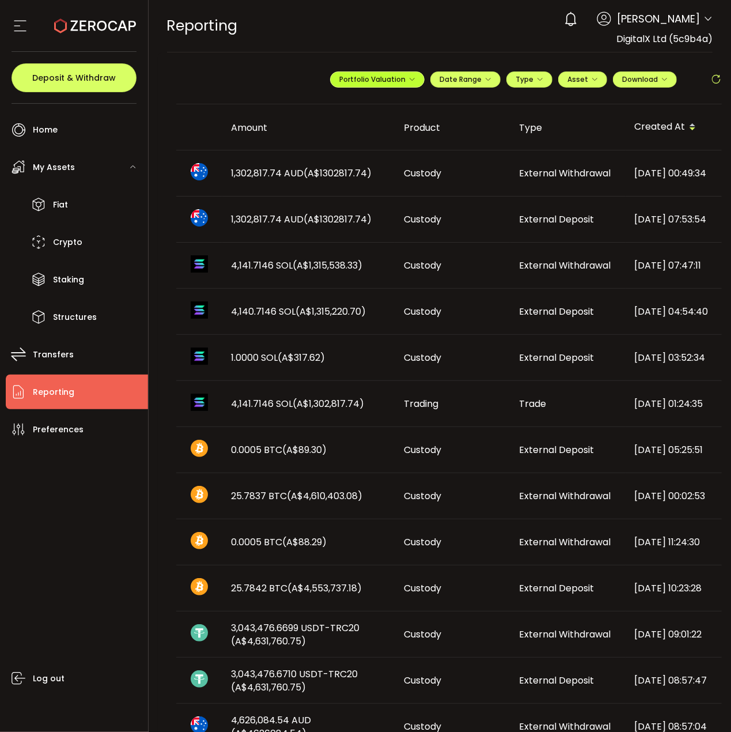
click at [403, 82] on span "Portfolio Valuation" at bounding box center [377, 79] width 76 height 10
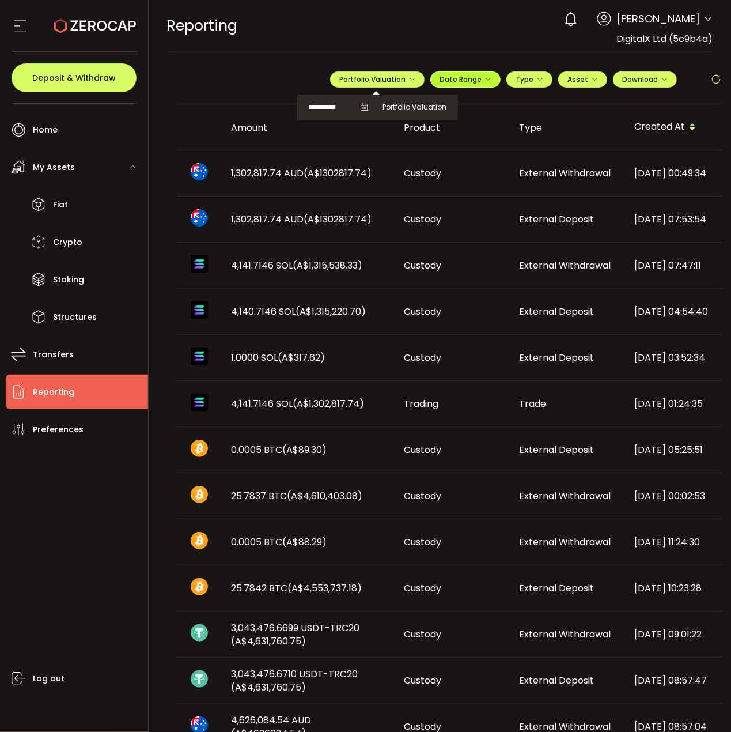
click at [457, 75] on span "Date Range" at bounding box center [466, 79] width 52 height 10
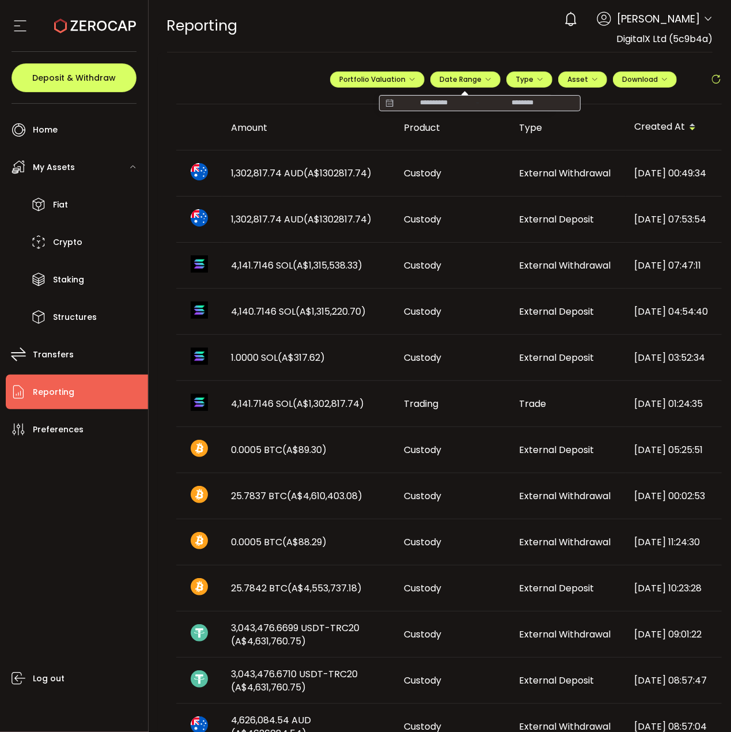
click at [475, 59] on main "**********" at bounding box center [449, 590] width 583 height 1077
click at [657, 74] on span "Download" at bounding box center [645, 79] width 46 height 10
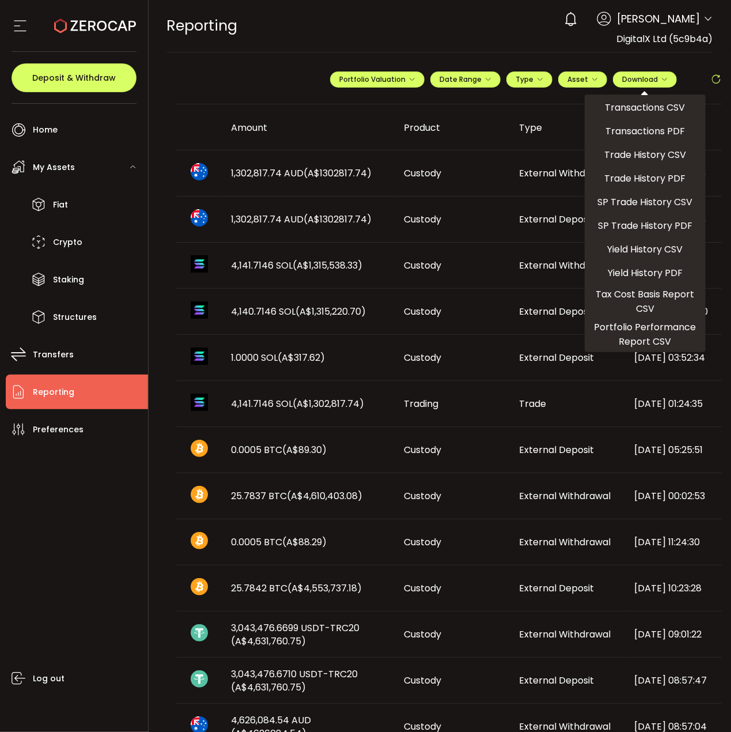
click at [586, 56] on main "**********" at bounding box center [449, 590] width 583 height 1077
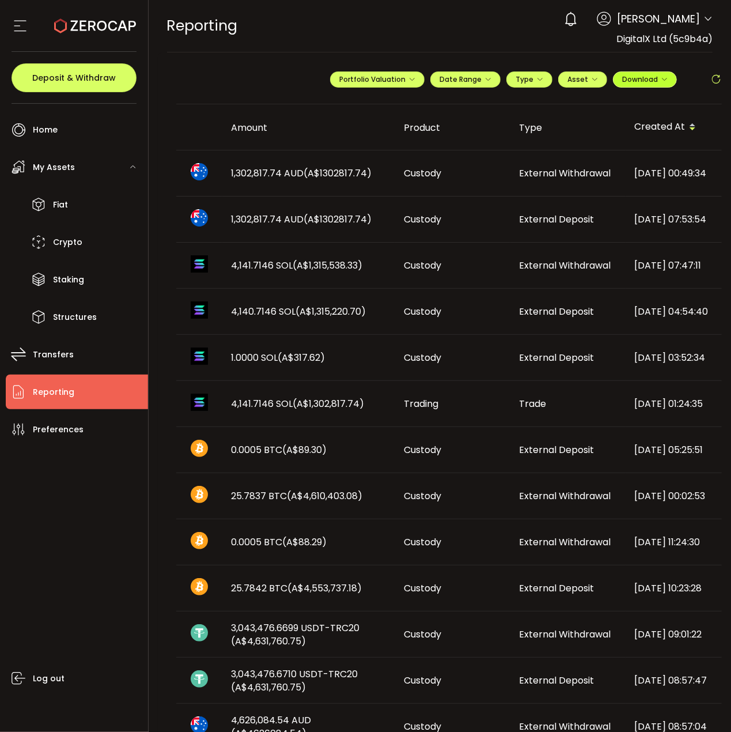
click at [624, 76] on span "Download" at bounding box center [645, 79] width 46 height 10
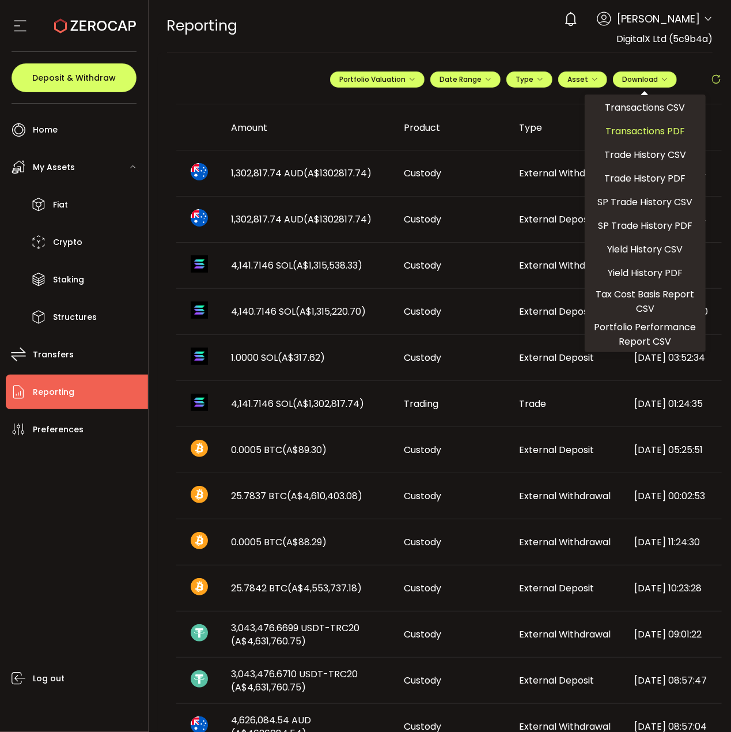
click at [657, 129] on span "Transactions PDF" at bounding box center [645, 131] width 80 height 14
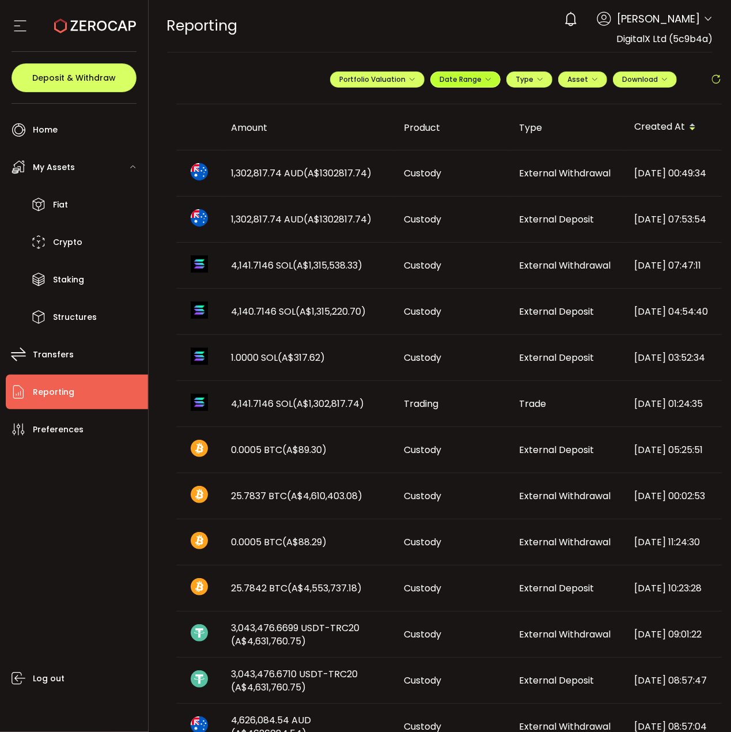
click at [467, 85] on button "Date Range" at bounding box center [465, 79] width 70 height 16
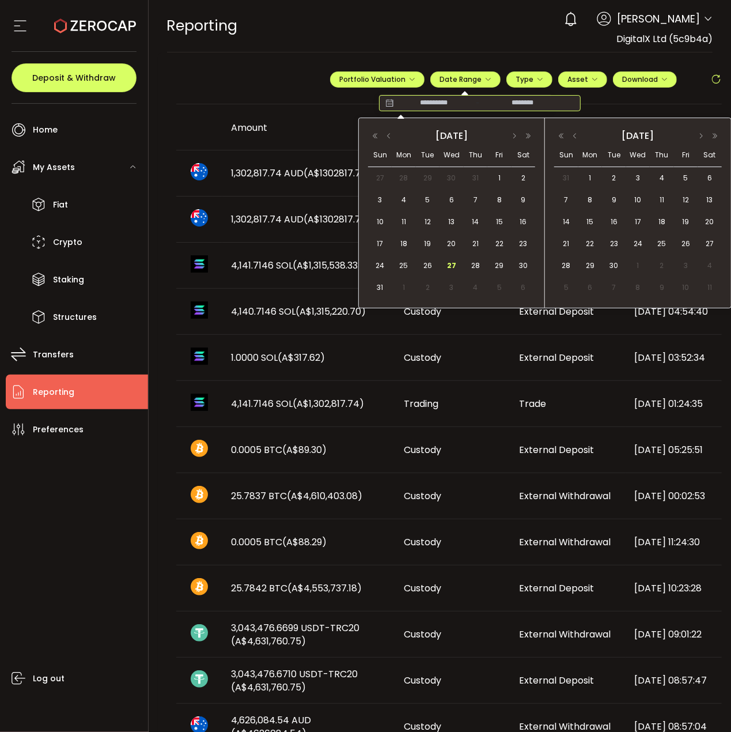
click at [428, 102] on input at bounding box center [434, 103] width 74 height 12
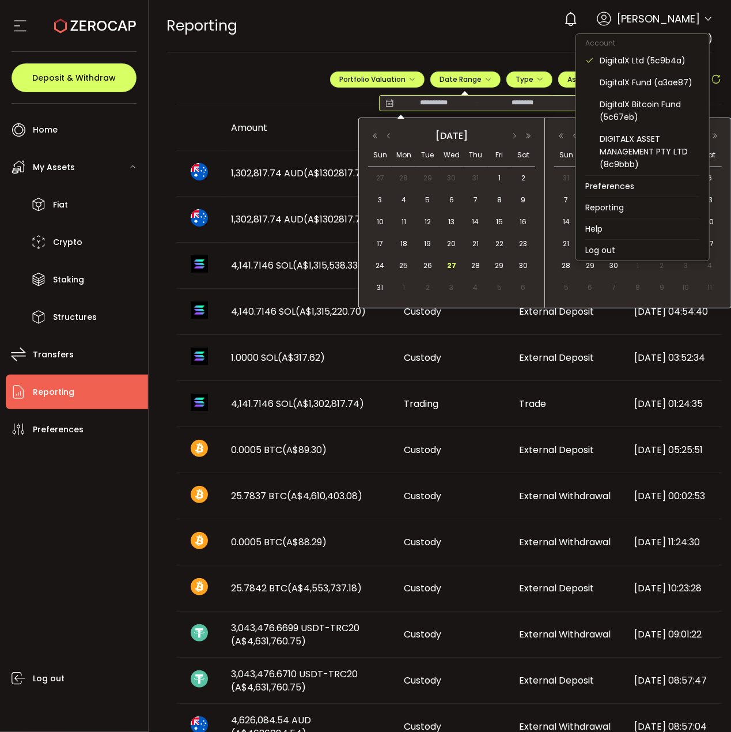
click at [707, 21] on icon at bounding box center [707, 18] width 9 height 9
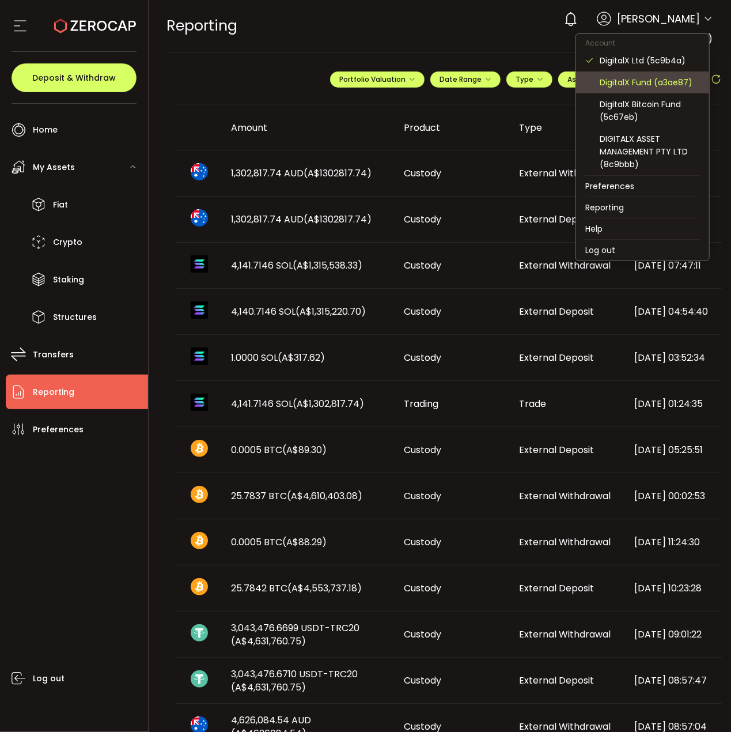
click at [656, 79] on div "DigitalX Fund (a3ae87)" at bounding box center [650, 82] width 100 height 13
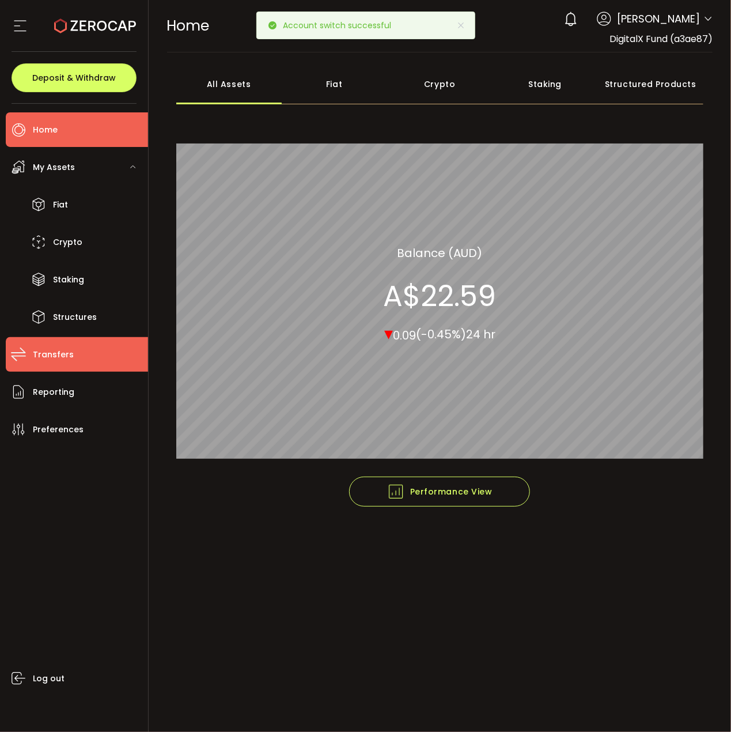
click at [58, 360] on span "Transfers" at bounding box center [53, 354] width 41 height 17
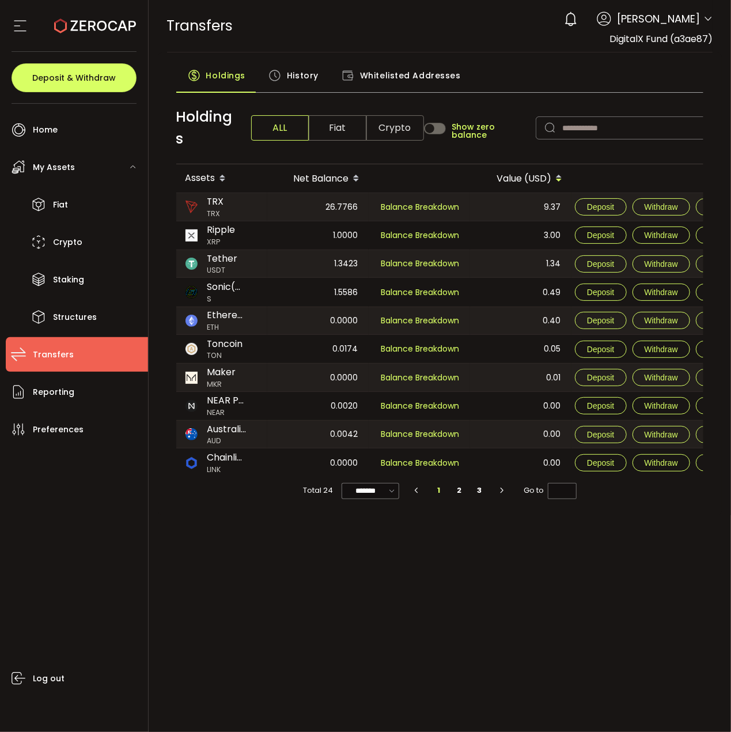
click at [310, 77] on span "History" at bounding box center [303, 75] width 32 height 23
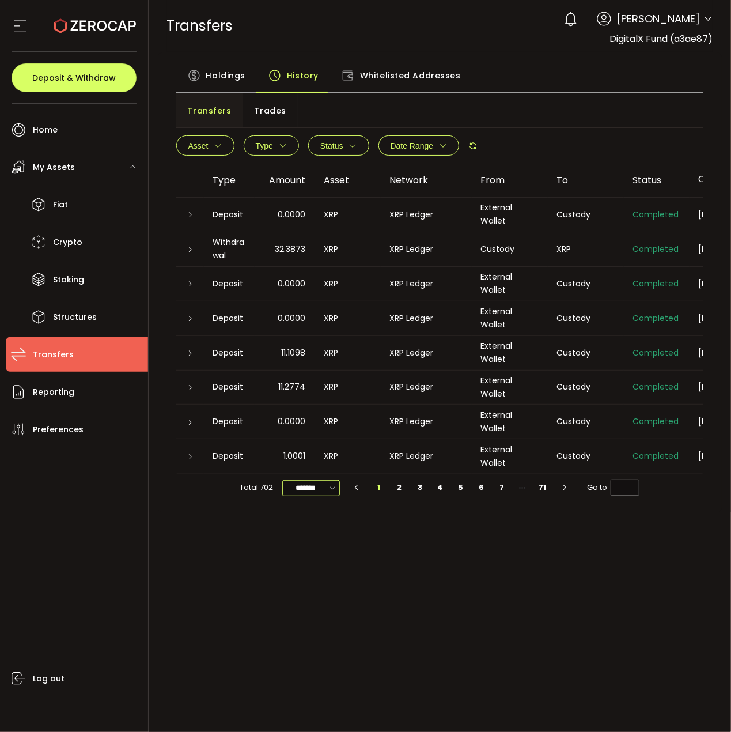
click at [313, 491] on input "*******" at bounding box center [311, 488] width 58 height 16
click at [314, 581] on span "100/page" at bounding box center [312, 577] width 37 height 12
type input "********"
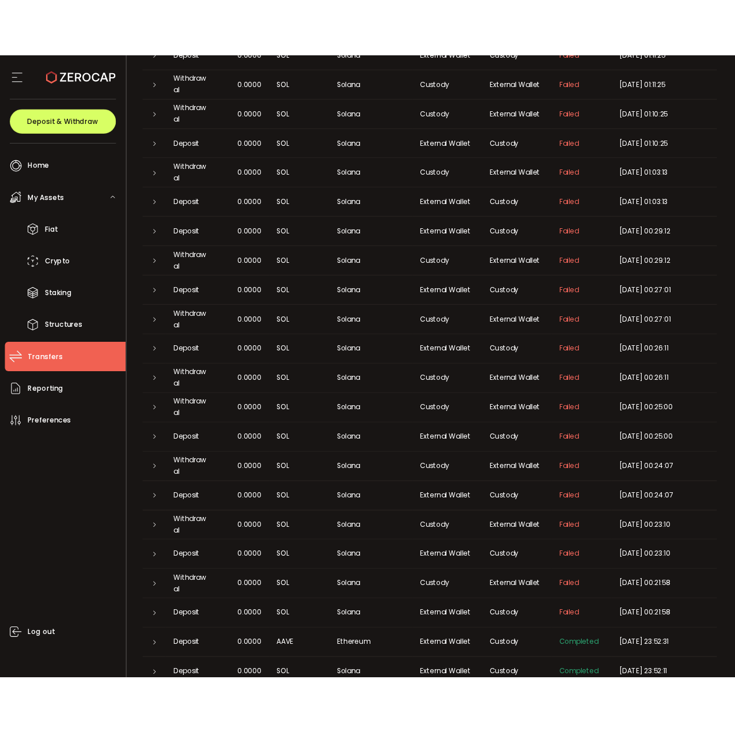
scroll to position [1735, 0]
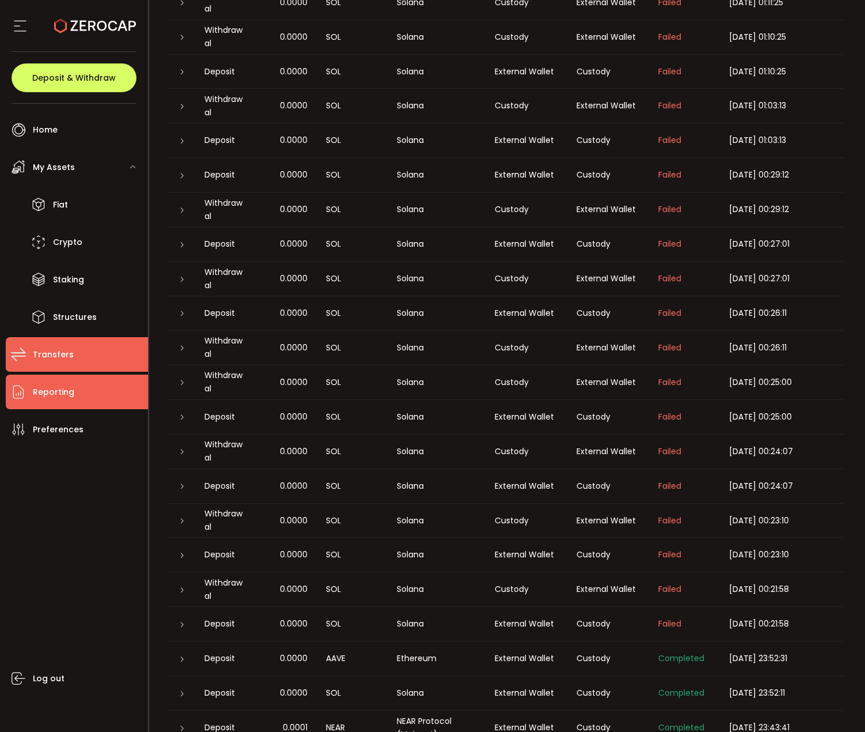
click at [55, 406] on li "Reporting" at bounding box center [77, 391] width 142 height 35
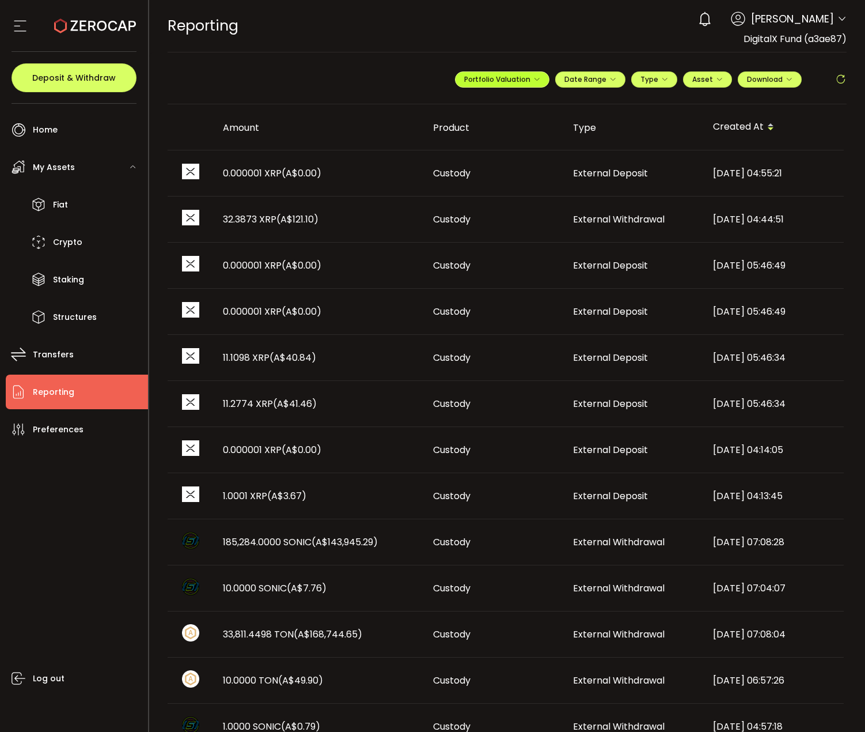
click at [512, 77] on span "Portfolio Valuation" at bounding box center [502, 79] width 76 height 10
click at [664, 79] on icon "button" at bounding box center [664, 79] width 7 height 7
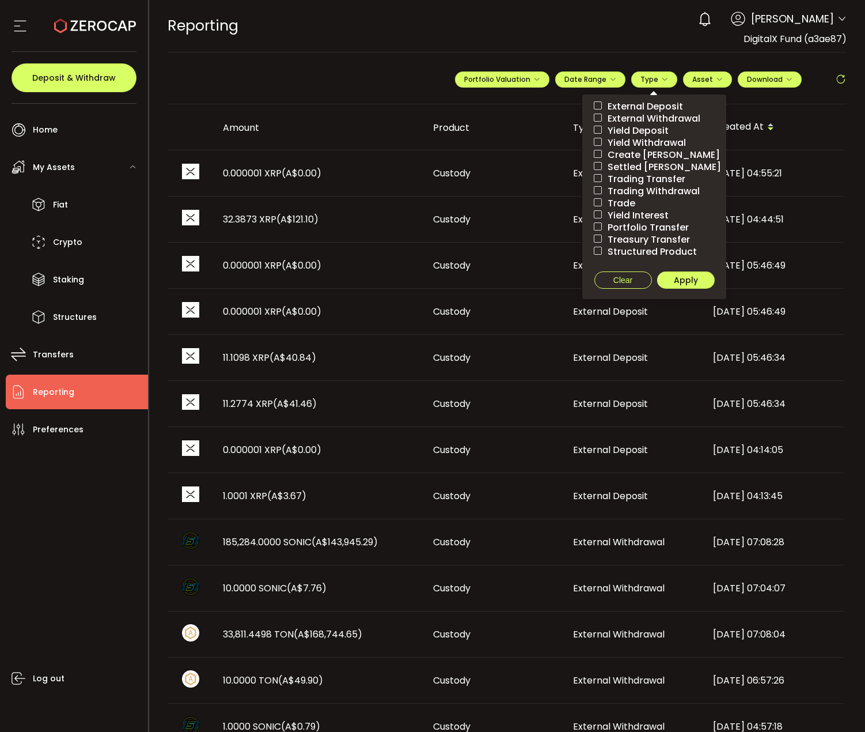
drag, startPoint x: 624, startPoint y: 202, endPoint x: 634, endPoint y: 221, distance: 20.6
click at [624, 202] on span "Trade" at bounding box center [618, 203] width 33 height 11
click at [683, 282] on span "Apply" at bounding box center [686, 280] width 24 height 12
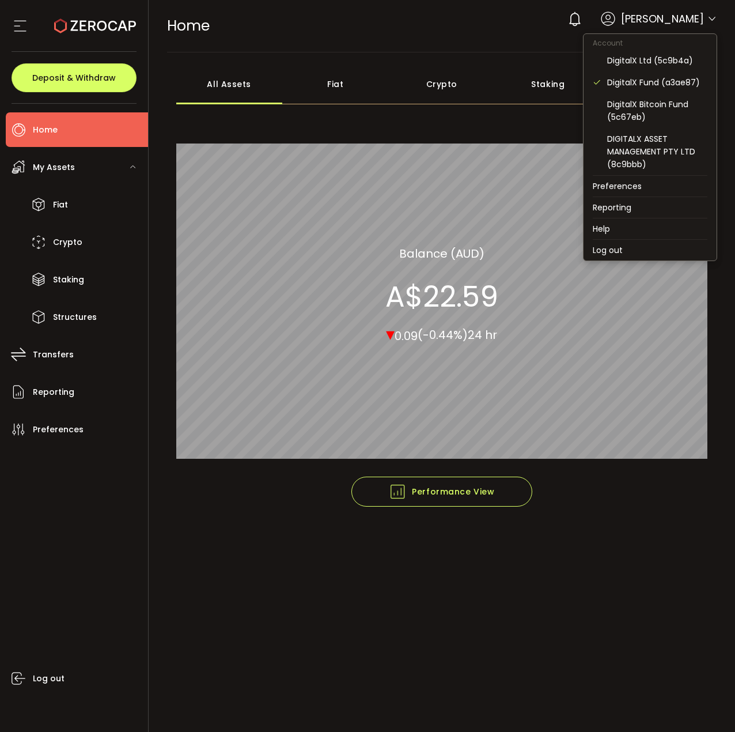
click at [716, 16] on icon at bounding box center [711, 18] width 9 height 9
click at [650, 62] on div "DigitalX Ltd (5c9b4a)" at bounding box center [657, 60] width 100 height 13
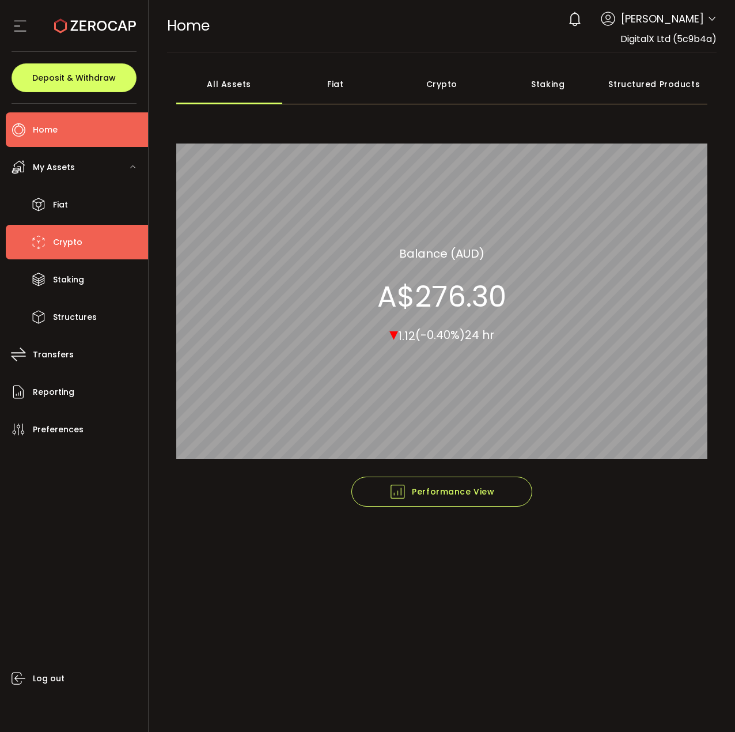
click at [73, 248] on span "Crypto" at bounding box center [67, 242] width 29 height 17
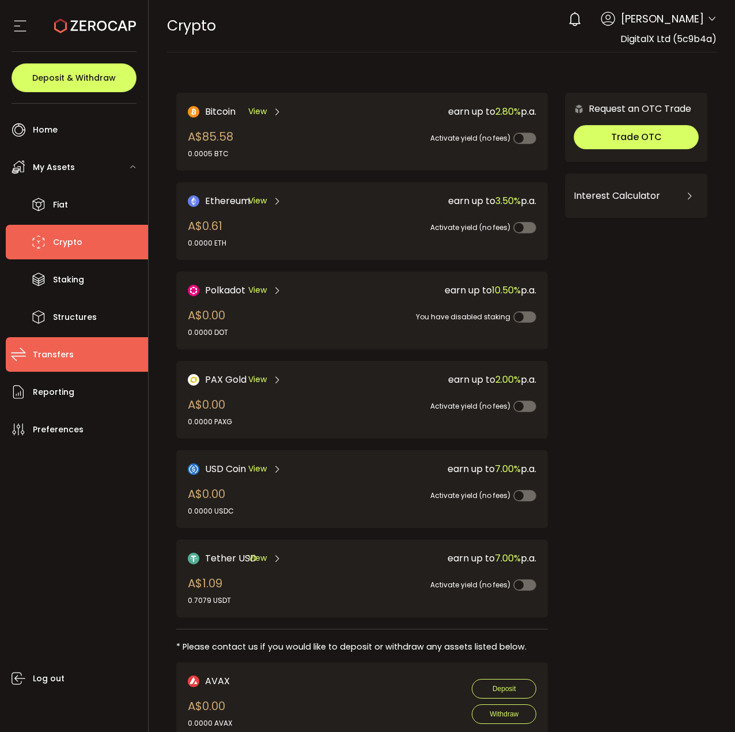
click at [55, 357] on span "Transfers" at bounding box center [53, 354] width 41 height 17
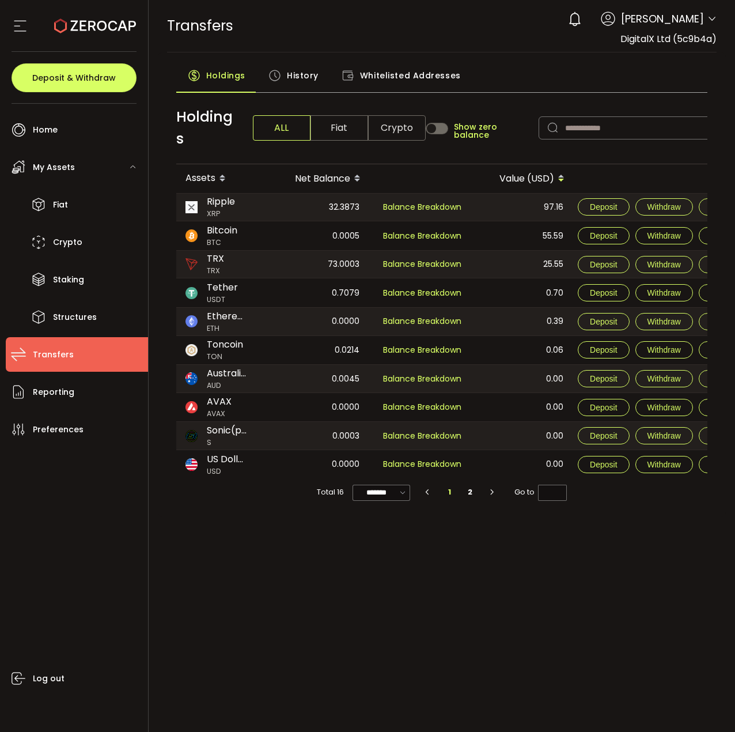
click at [232, 237] on span "BTC" at bounding box center [222, 242] width 31 height 11
click at [44, 404] on li "Reporting" at bounding box center [77, 391] width 142 height 35
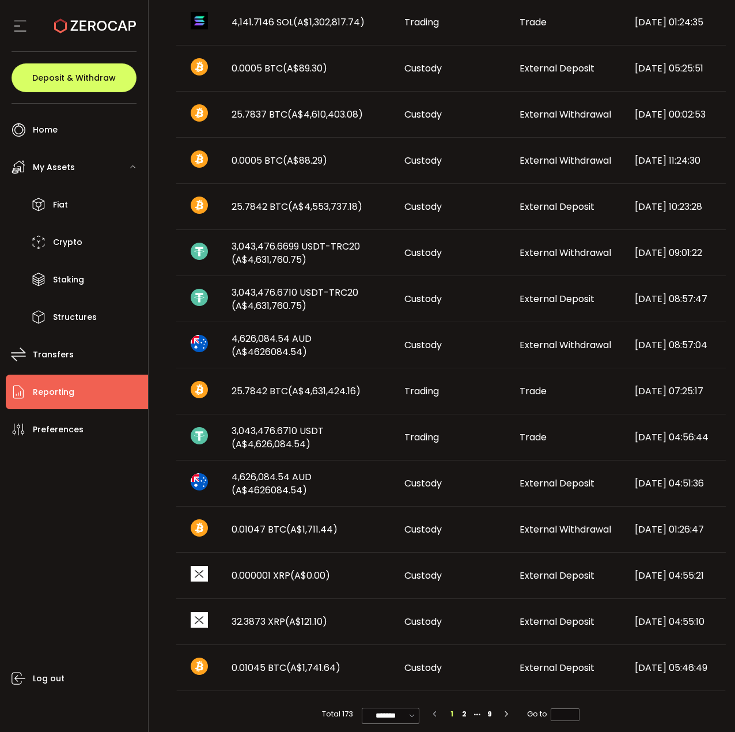
scroll to position [401, 0]
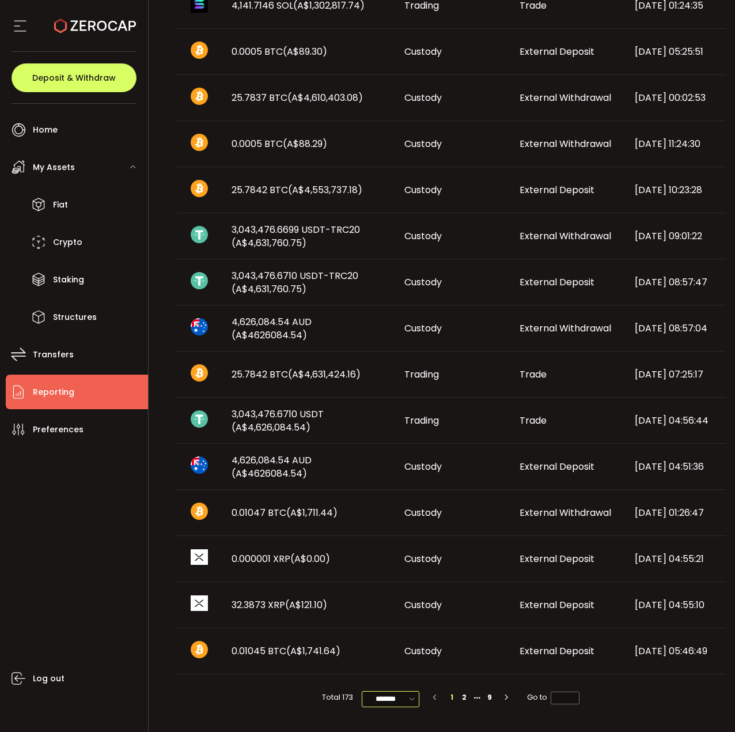
click at [387, 696] on input "*******" at bounding box center [391, 699] width 58 height 16
click at [396, 675] on span "100/page" at bounding box center [390, 671] width 37 height 12
type input "********"
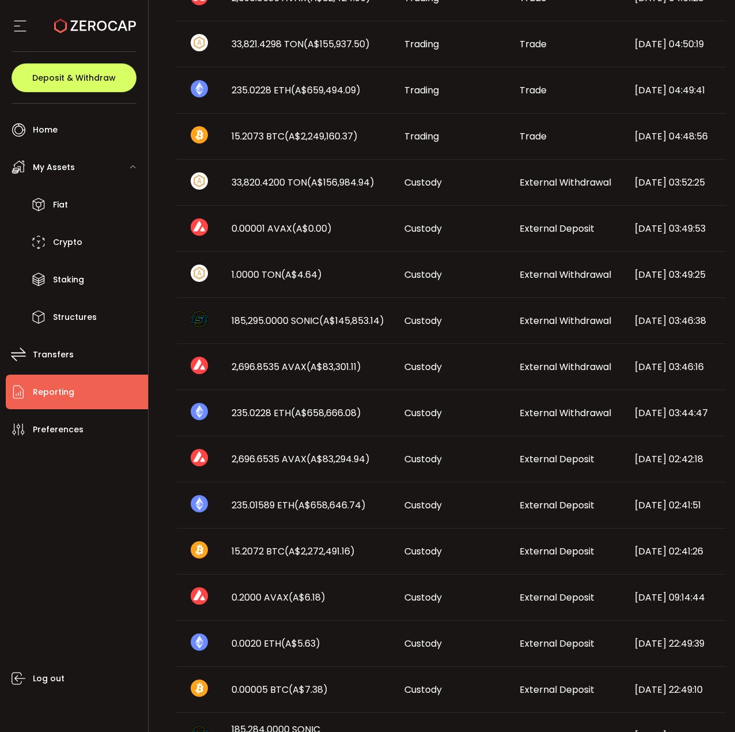
scroll to position [2420, 0]
